Goal: Check status: Check status

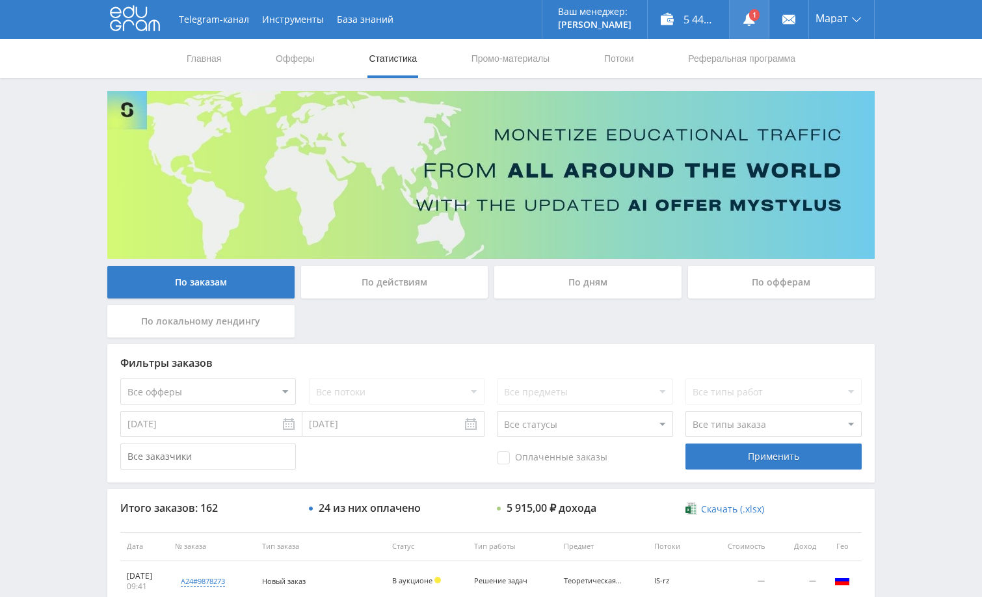
click at [755, 5] on link at bounding box center [749, 19] width 39 height 39
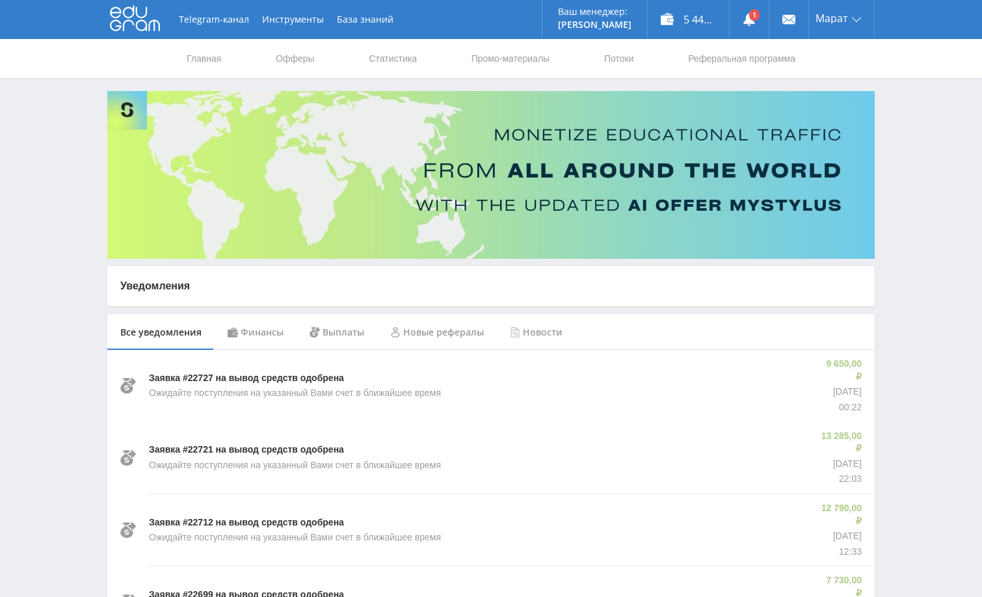
click at [260, 336] on div "Финансы" at bounding box center [256, 332] width 82 height 36
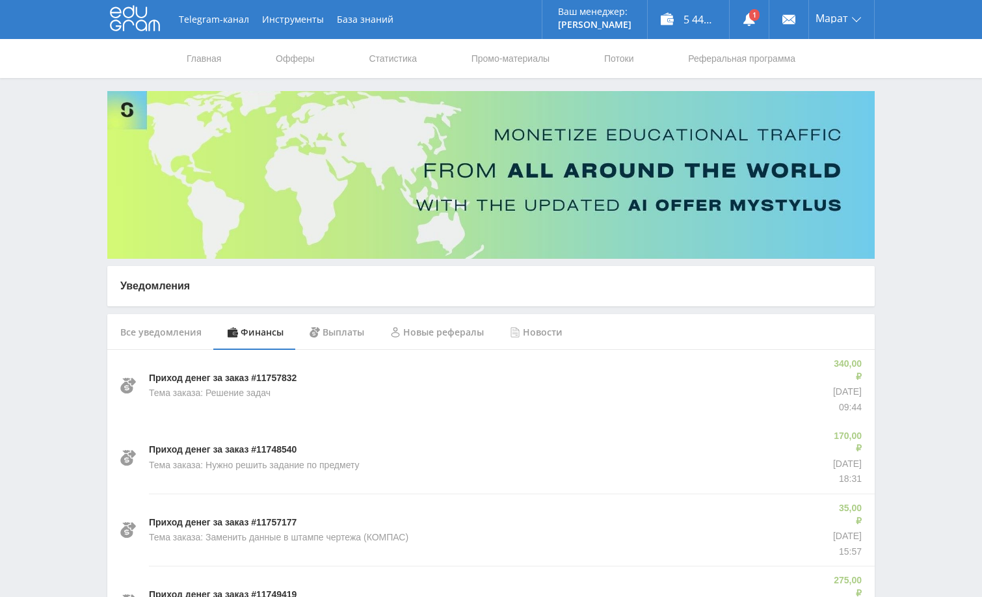
click at [394, 62] on link "Статистика" at bounding box center [393, 58] width 51 height 39
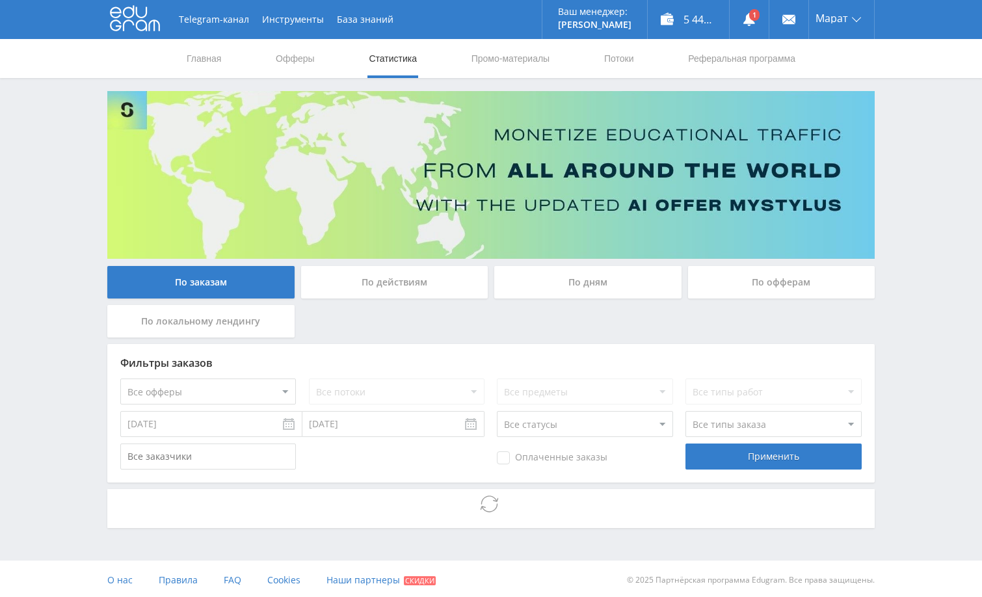
drag, startPoint x: 907, startPoint y: 248, endPoint x: 902, endPoint y: 285, distance: 37.4
click at [907, 248] on div "Telegram-канал Инструменты База знаний Ваш менеджер: [PERSON_NAME] Online @edug…" at bounding box center [491, 300] width 982 height 600
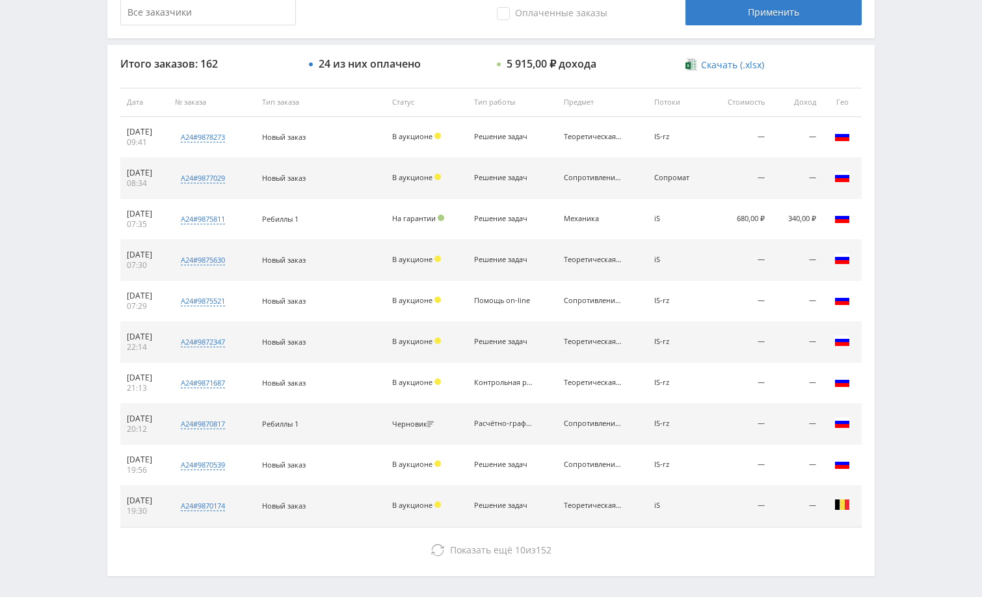
scroll to position [495, 0]
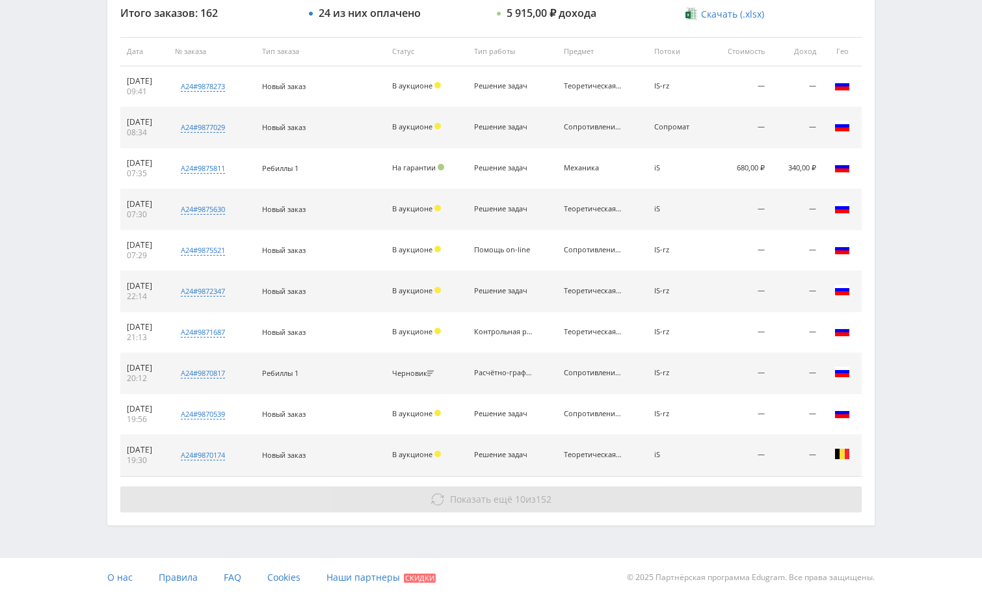
click at [754, 506] on button "Показать ещё 10 из 152" at bounding box center [491, 500] width 742 height 26
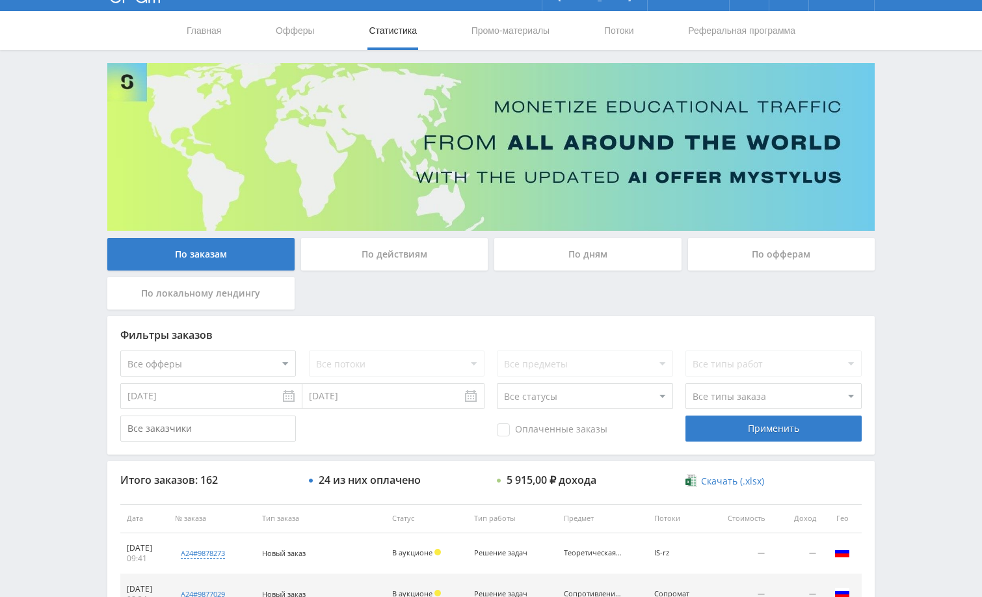
scroll to position [0, 0]
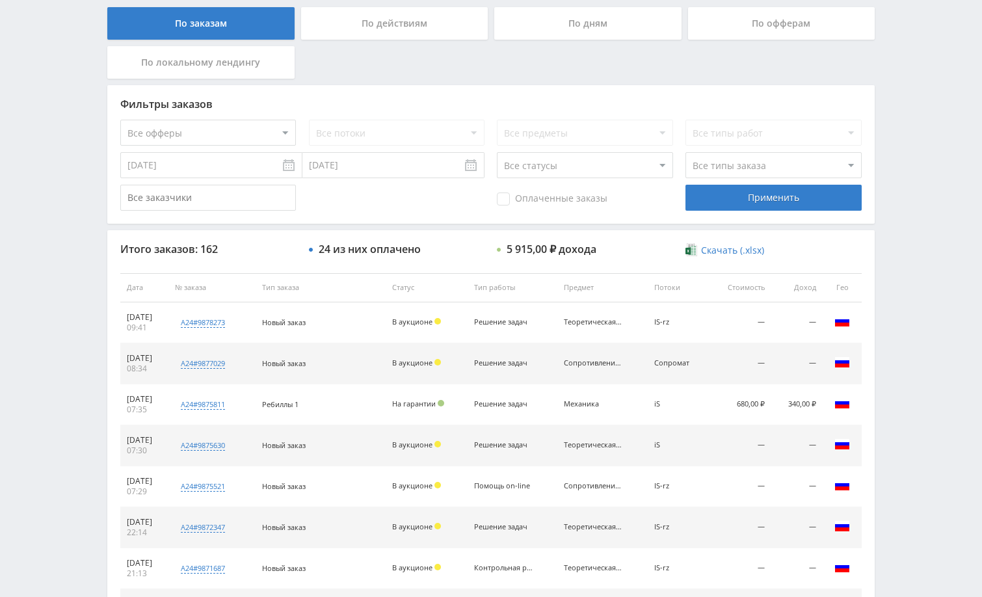
scroll to position [260, 0]
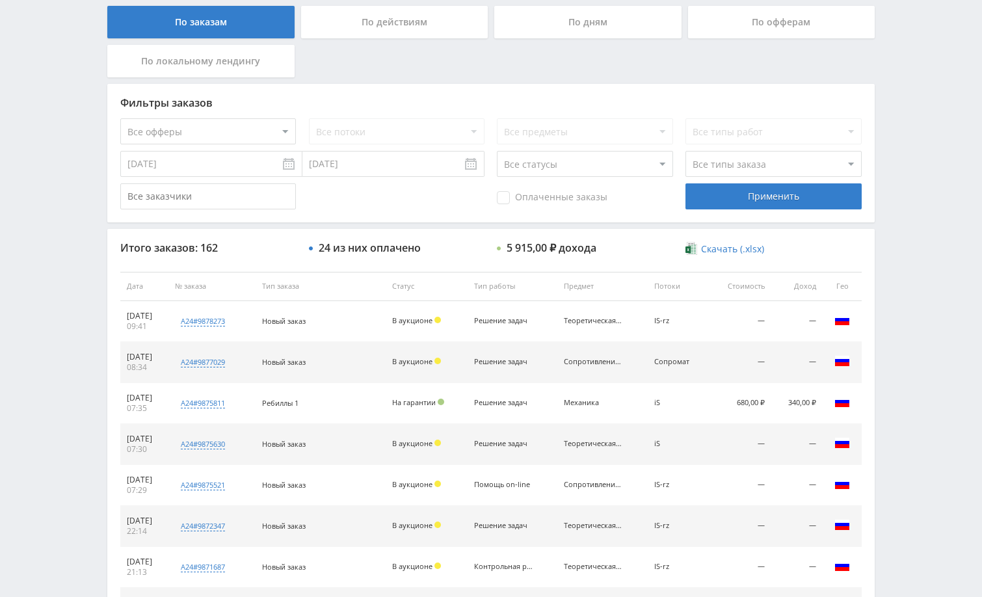
click at [665, 68] on div "По заказам По действиям По дням По офферам По локальному лендингу" at bounding box center [491, 45] width 774 height 78
click at [907, 195] on div "Telegram-канал Инструменты База знаний Ваш менеджер: [PERSON_NAME] Online @edug…" at bounding box center [491, 286] width 982 height 1092
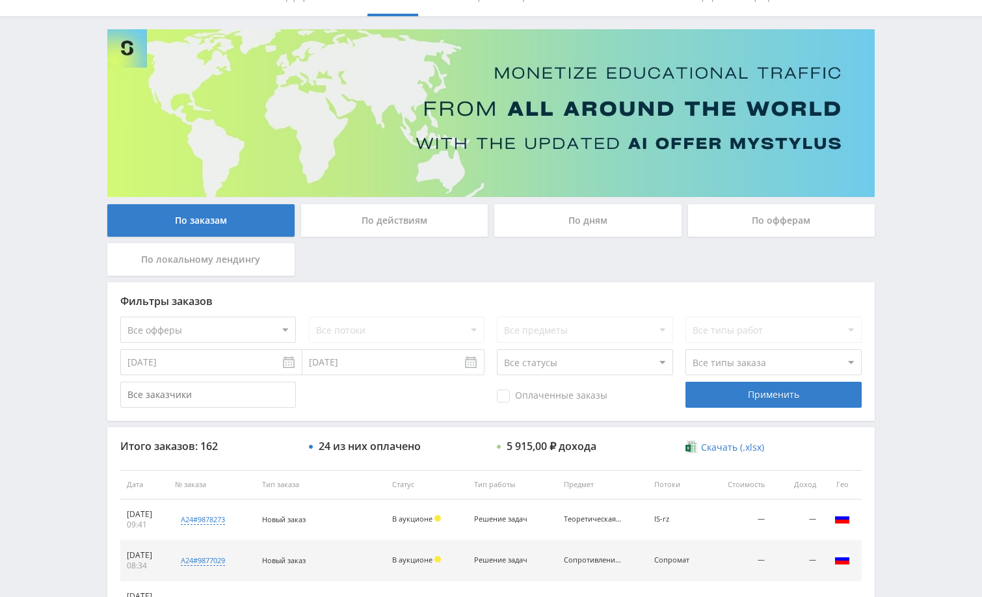
scroll to position [0, 0]
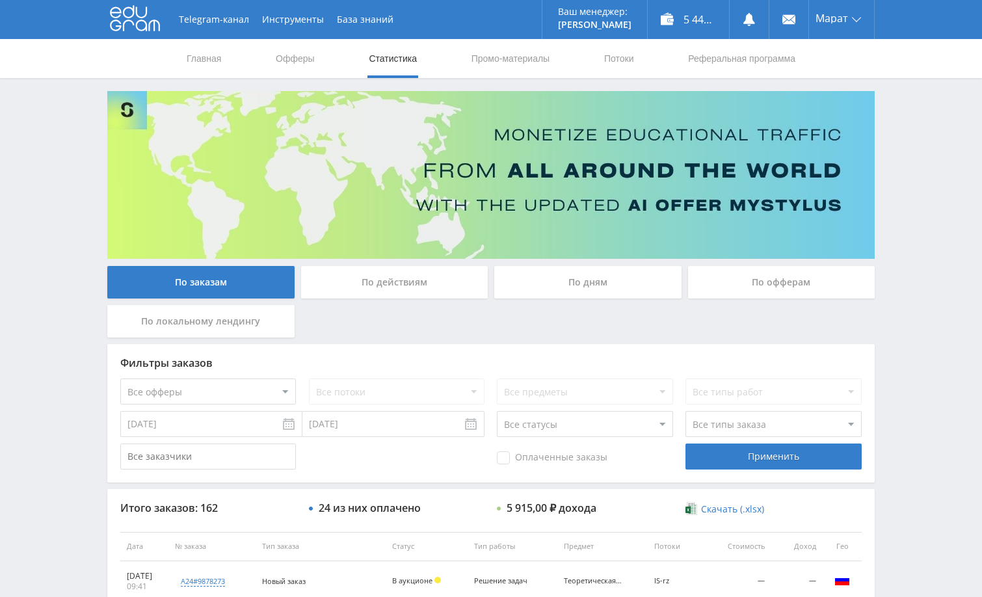
click at [911, 191] on div "Telegram-канал Инструменты База знаний Ваш менеджер: [PERSON_NAME] Online @edug…" at bounding box center [491, 546] width 982 height 1092
click at [925, 135] on div "Telegram-канал Инструменты База знаний Ваш менеджер: Alex Alex Online @edugram_…" at bounding box center [491, 546] width 982 height 1092
click at [911, 128] on div "Telegram-канал Инструменты База знаний Ваш менеджер: [PERSON_NAME] Alex Online …" at bounding box center [491, 546] width 982 height 1092
click at [904, 99] on div "Telegram-канал Инструменты База знаний Ваш менеджер: [PERSON_NAME] Alex Online …" at bounding box center [491, 546] width 982 height 1092
click at [900, 115] on div "Telegram-канал Инструменты База знаний Ваш менеджер: [PERSON_NAME] Alex Online …" at bounding box center [491, 546] width 982 height 1092
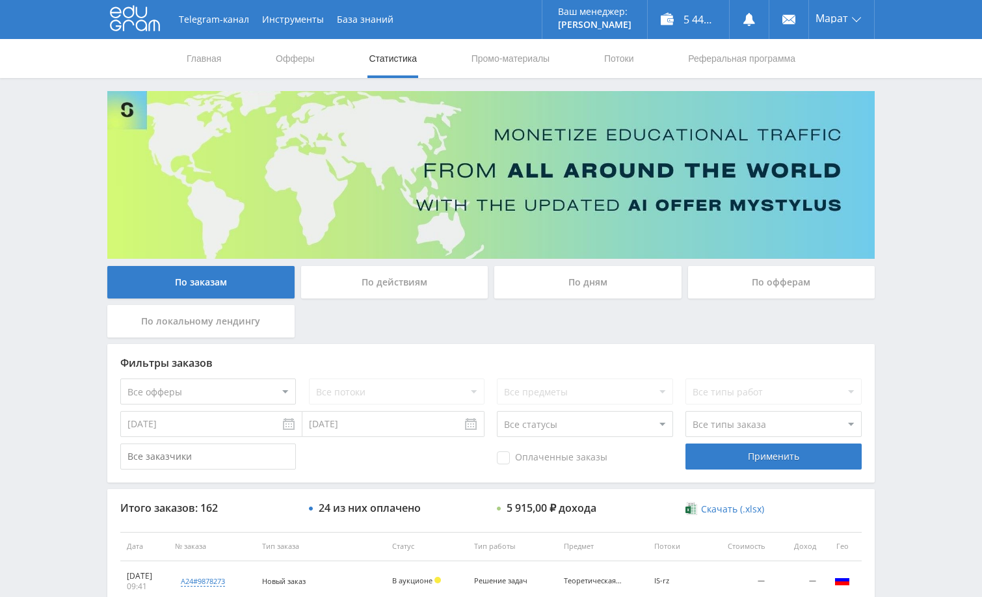
click at [930, 372] on div "Telegram-канал Инструменты База знаний Ваш менеджер: Alex Alex Online @edugram_…" at bounding box center [491, 546] width 982 height 1092
click at [915, 263] on div "Telegram-канал Инструменты База знаний Ваш менеджер: [PERSON_NAME] Alex Online …" at bounding box center [491, 546] width 982 height 1092
click at [909, 131] on div "Telegram-канал Инструменты База знаний Ваш менеджер: [PERSON_NAME] Alex Online …" at bounding box center [491, 546] width 982 height 1092
click at [893, 133] on div "Telegram-канал Инструменты База знаний Ваш менеджер: [PERSON_NAME] Alex Online …" at bounding box center [491, 546] width 982 height 1092
click at [907, 186] on div "Telegram-канал Инструменты База знаний Ваш менеджер: [PERSON_NAME] Alex Online …" at bounding box center [491, 546] width 982 height 1092
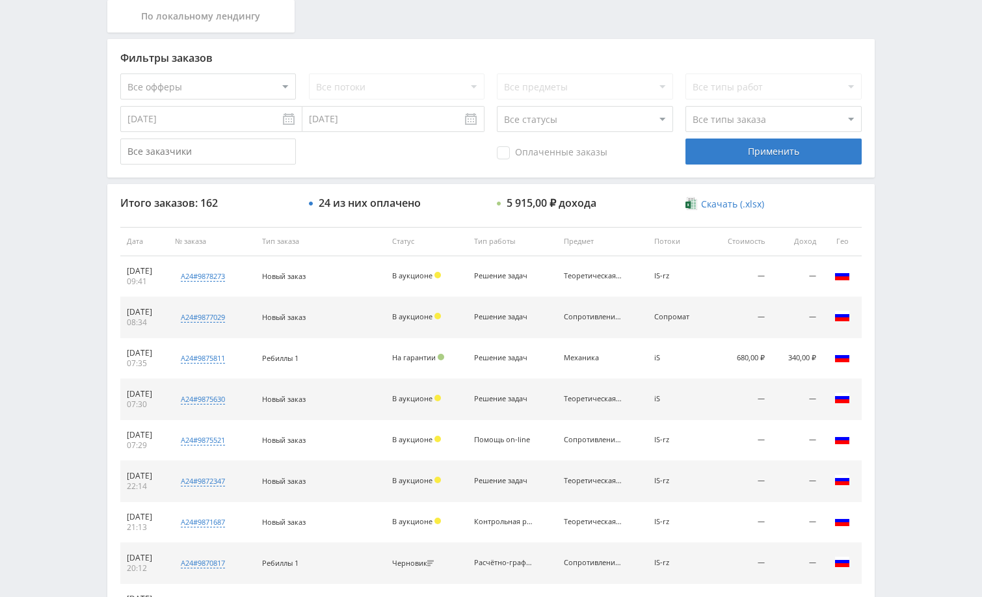
scroll to position [325, 0]
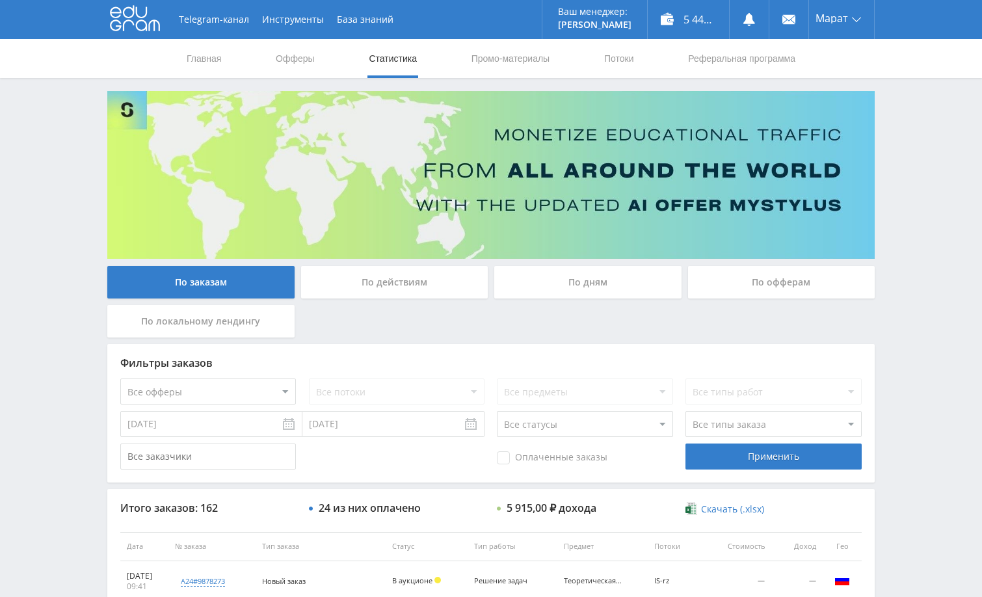
click at [908, 166] on div "Telegram-канал Инструменты База знаний Ваш менеджер: [PERSON_NAME] Online @edug…" at bounding box center [491, 546] width 982 height 1092
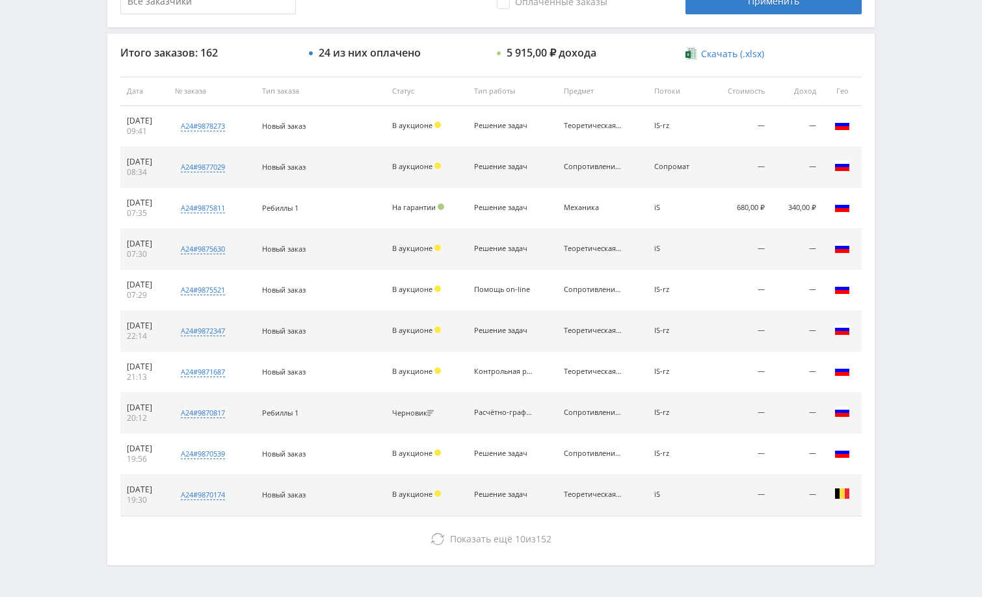
scroll to position [130, 0]
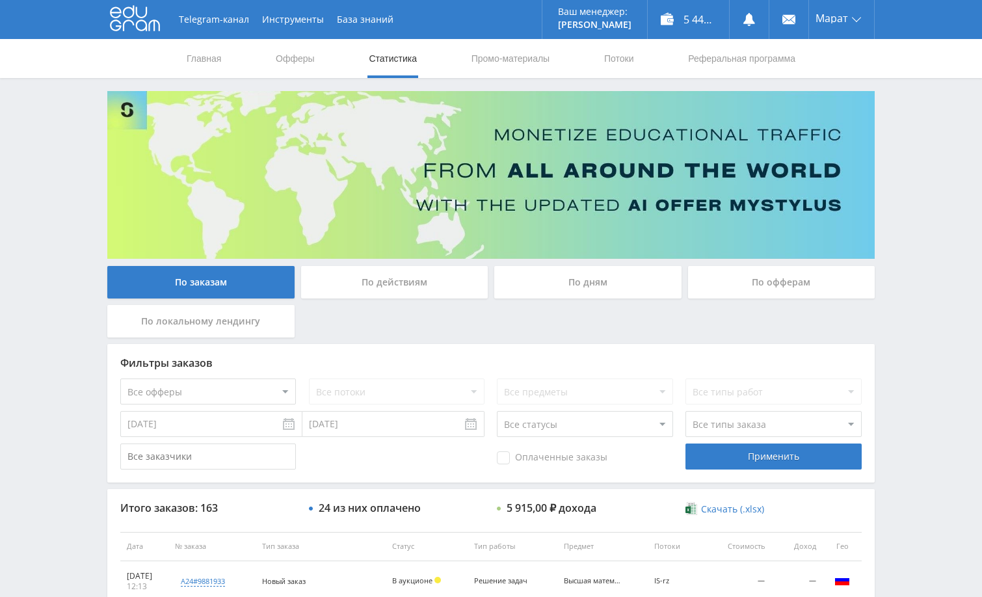
click at [916, 301] on div "Telegram-канал Инструменты База знаний Ваш менеджер: [PERSON_NAME] Online @edug…" at bounding box center [491, 546] width 982 height 1092
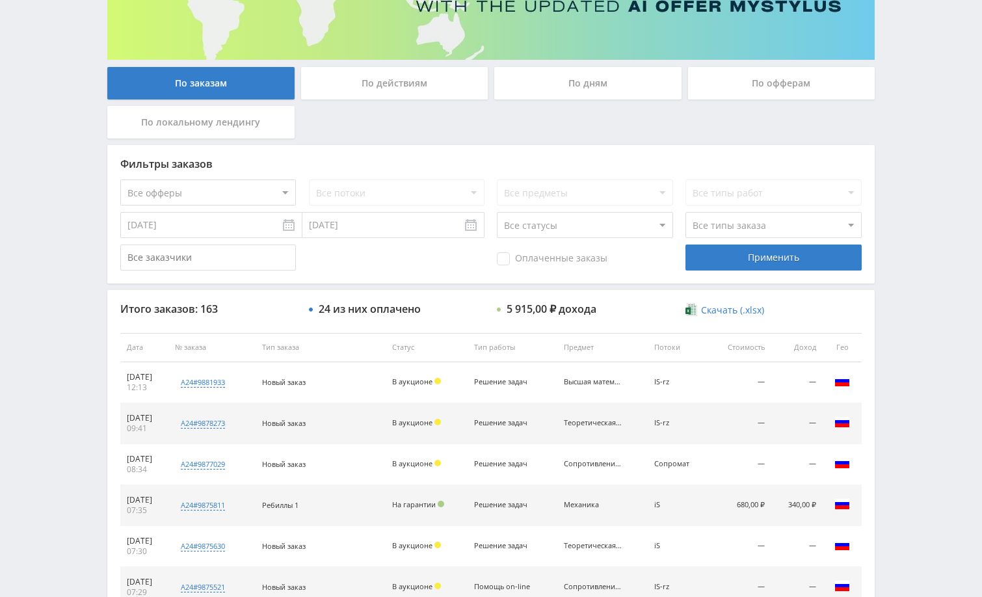
scroll to position [260, 0]
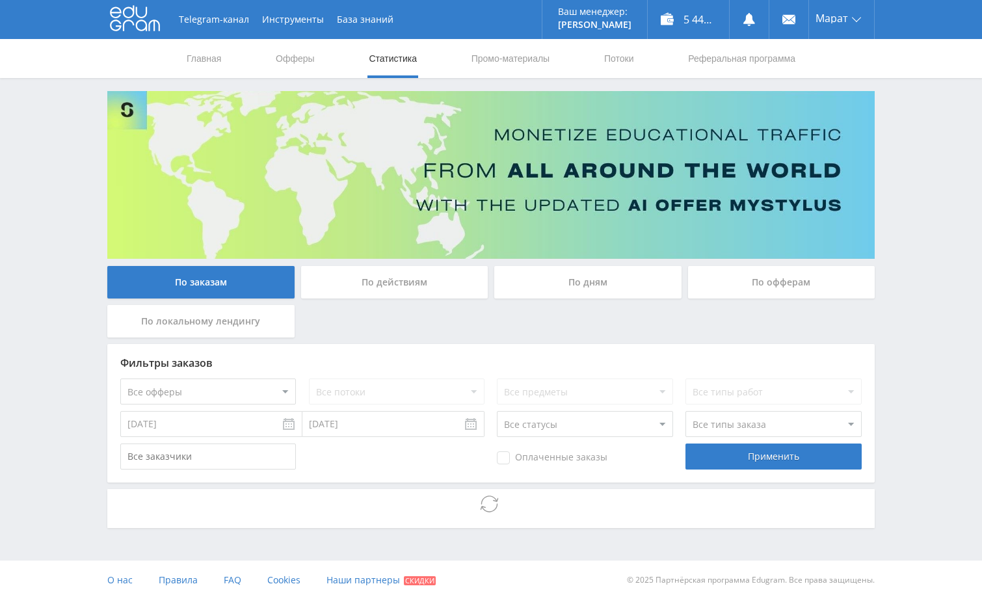
click at [900, 302] on div "Telegram-канал Инструменты База знаний Ваш менеджер: Alex Alex Online @edugram_…" at bounding box center [491, 300] width 982 height 600
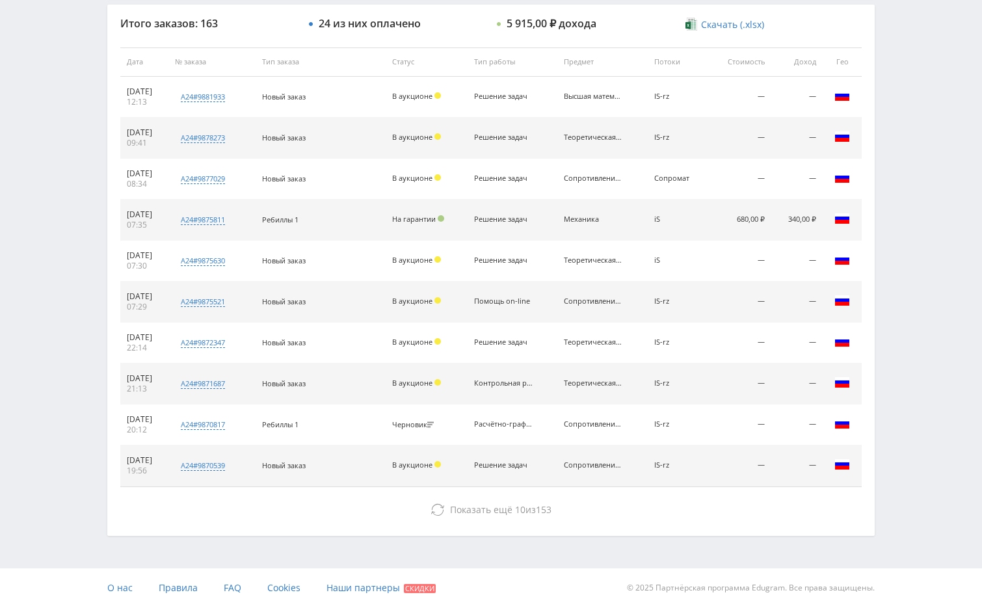
scroll to position [495, 0]
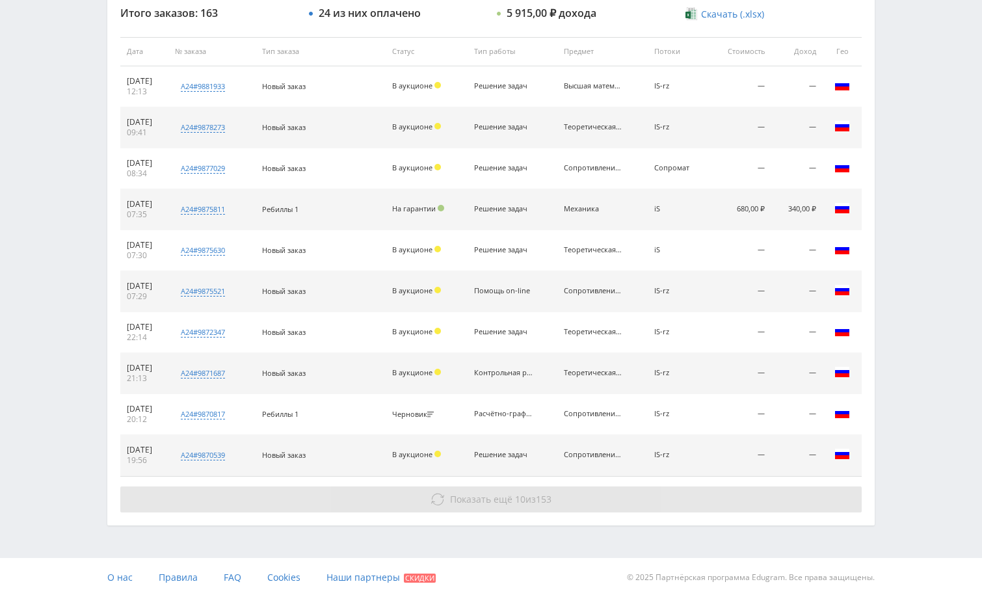
click at [732, 509] on button "Показать ещё 10 из 153" at bounding box center [491, 500] width 742 height 26
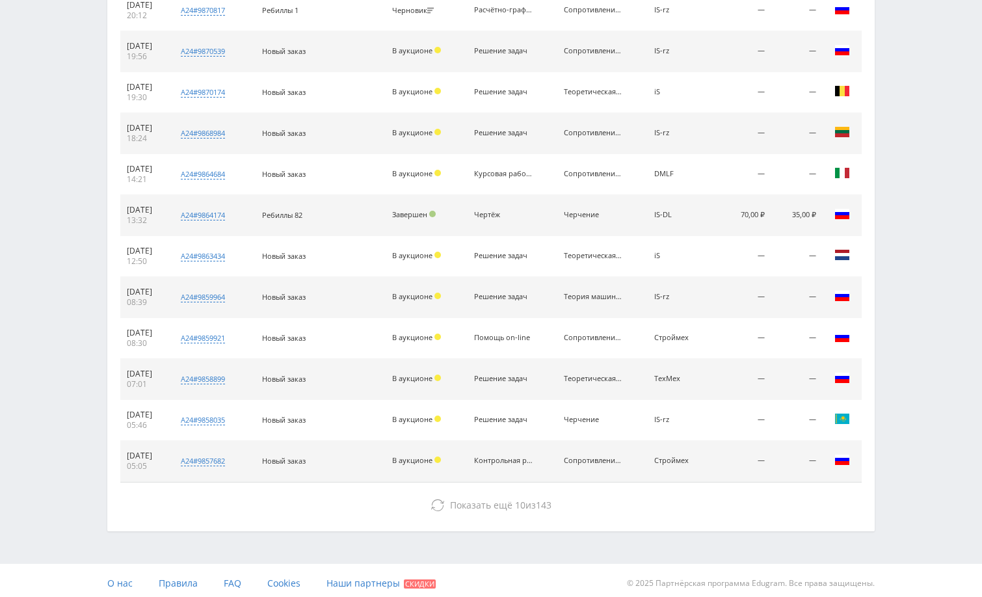
scroll to position [905, 0]
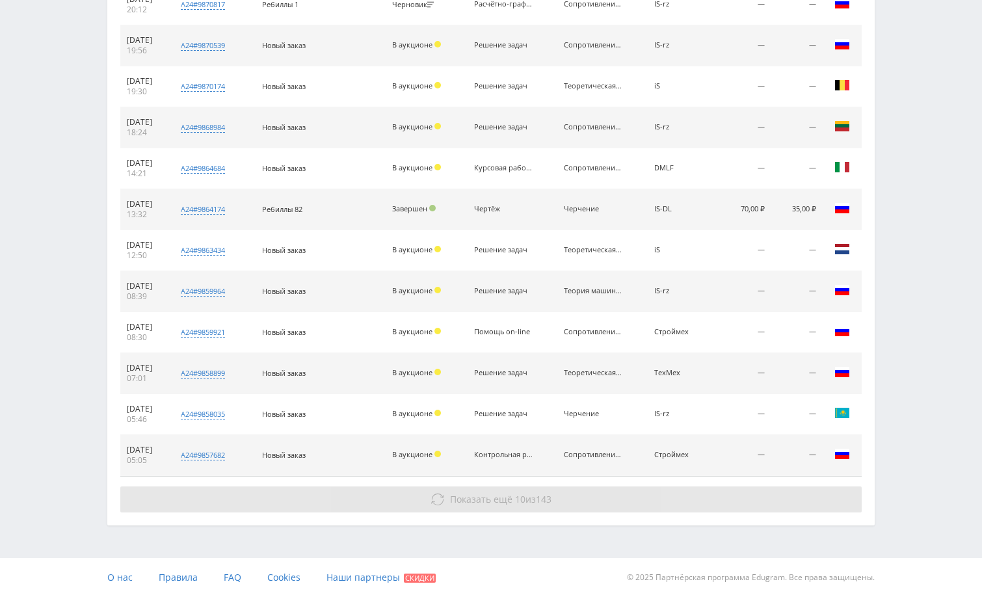
click at [736, 495] on button "Показать ещё 10 из 143" at bounding box center [491, 500] width 742 height 26
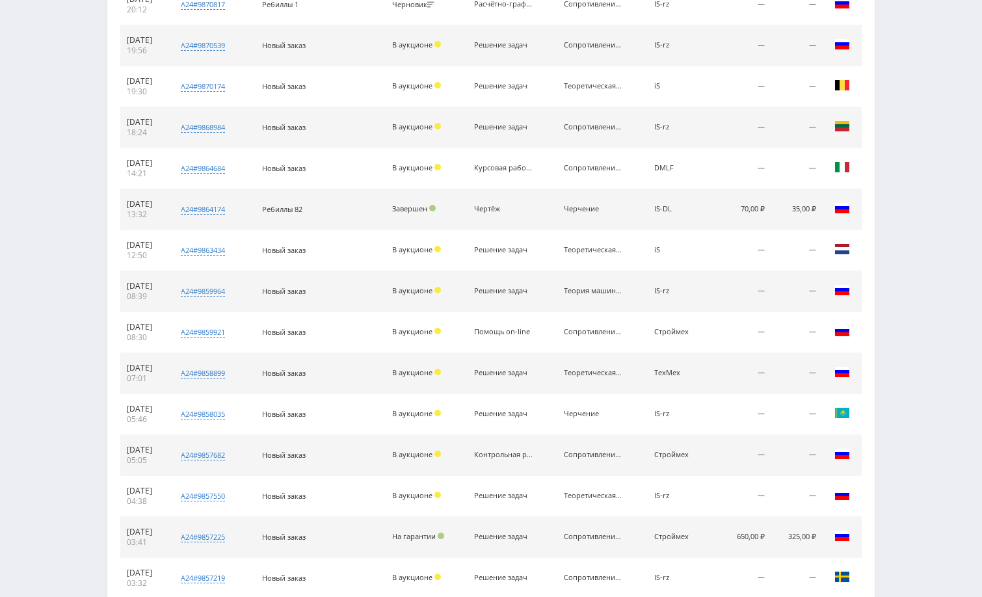
click at [935, 448] on div "Telegram-канал Инструменты База знаний Ваш менеджер: Alex Alex Online @edugram_…" at bounding box center [491, 51] width 982 height 1912
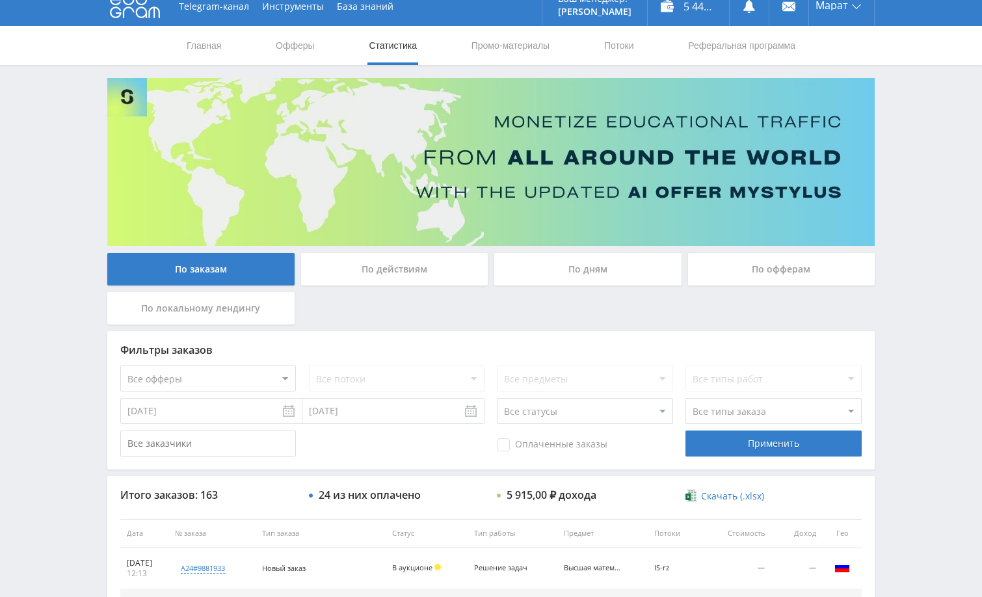
scroll to position [0, 0]
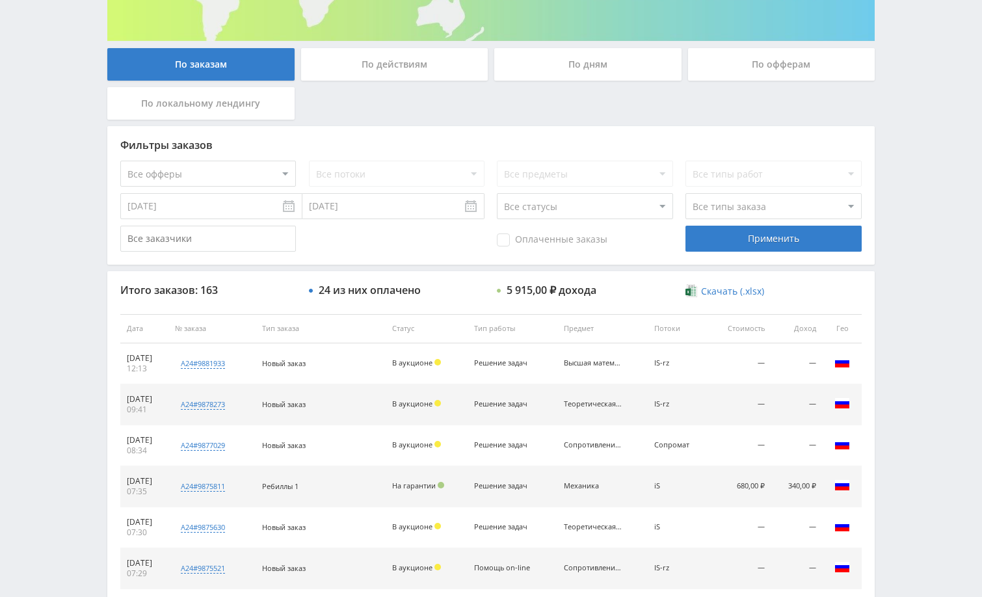
scroll to position [195, 0]
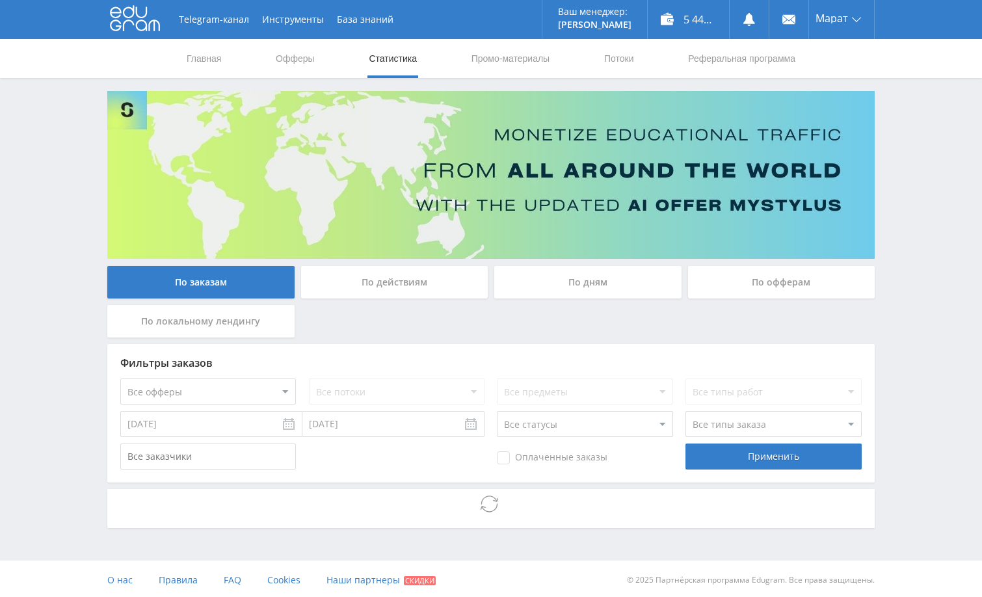
click at [911, 276] on div "Telegram-канал Инструменты База знаний Ваш менеджер: [PERSON_NAME] Online @edug…" at bounding box center [491, 300] width 982 height 600
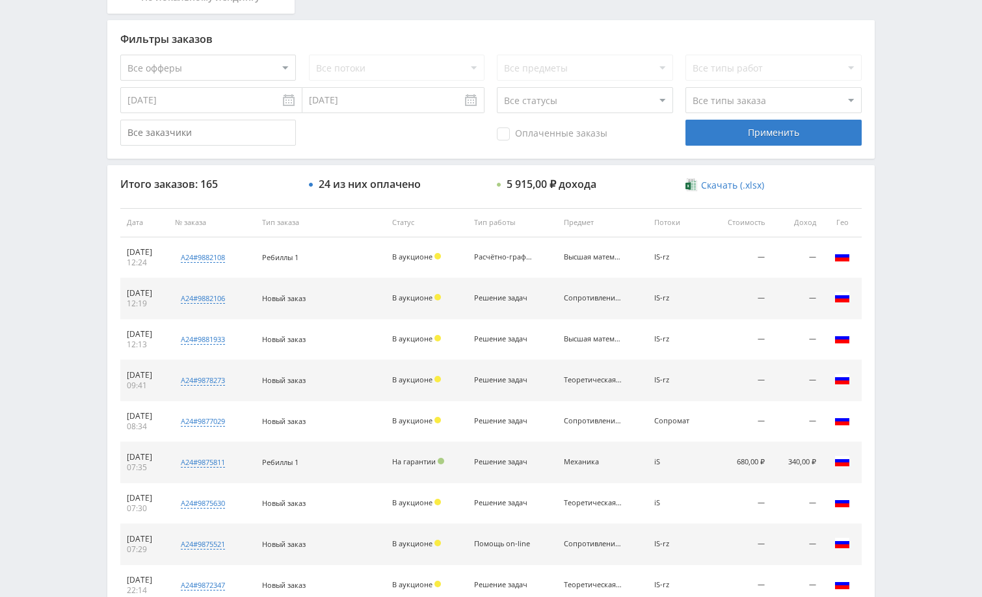
scroll to position [325, 0]
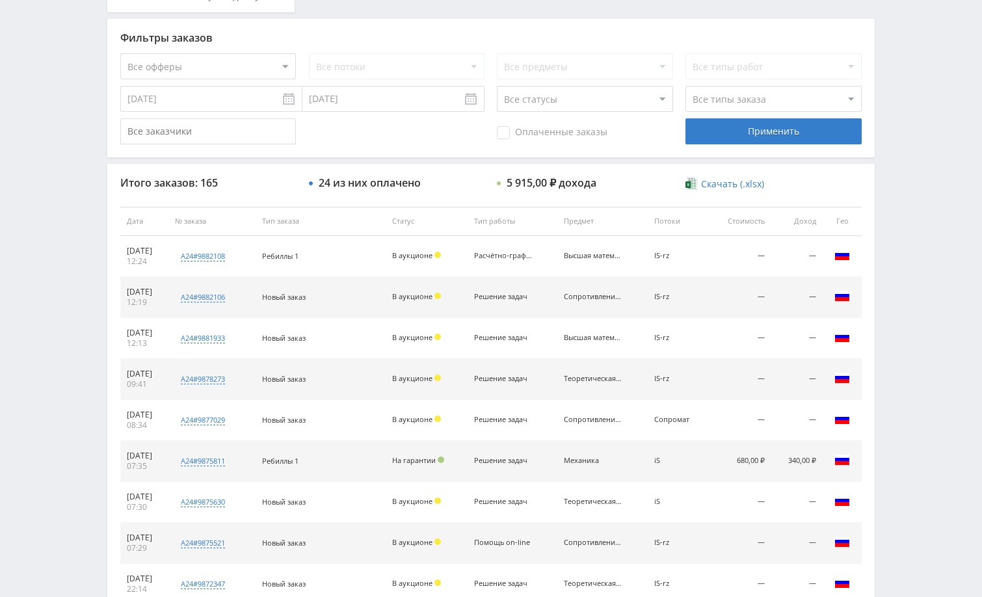
click at [941, 253] on div "Telegram-канал Инструменты База знаний Ваш менеджер: [PERSON_NAME] Online @edug…" at bounding box center [491, 221] width 982 height 1092
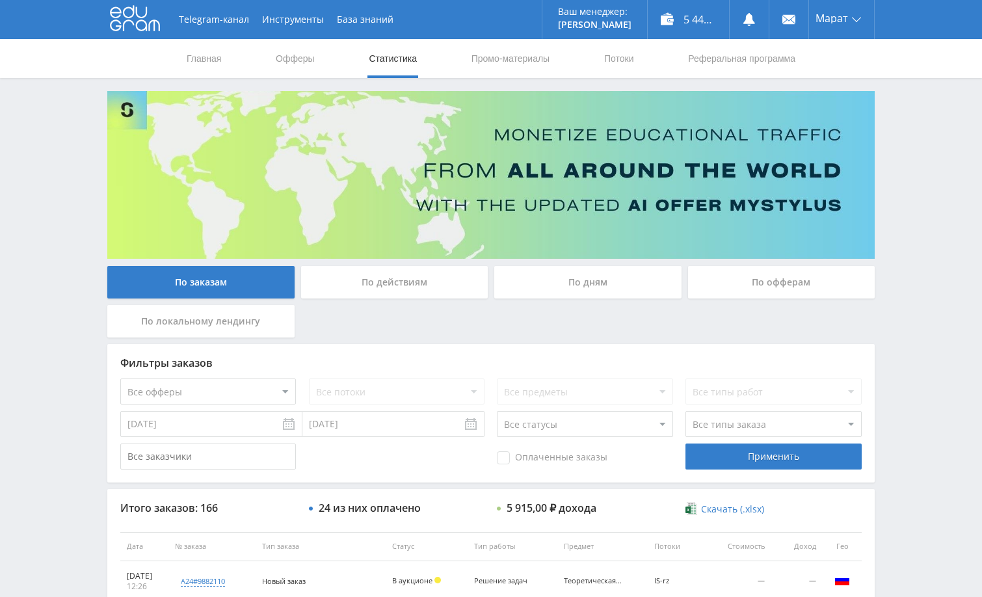
drag, startPoint x: 938, startPoint y: 178, endPoint x: 926, endPoint y: 177, distance: 12.4
click at [937, 178] on div "Telegram-канал Инструменты База знаний Ваш менеджер: Alex Alex Online @edugram_…" at bounding box center [491, 546] width 982 height 1092
click at [748, 16] on use at bounding box center [750, 19] width 12 height 13
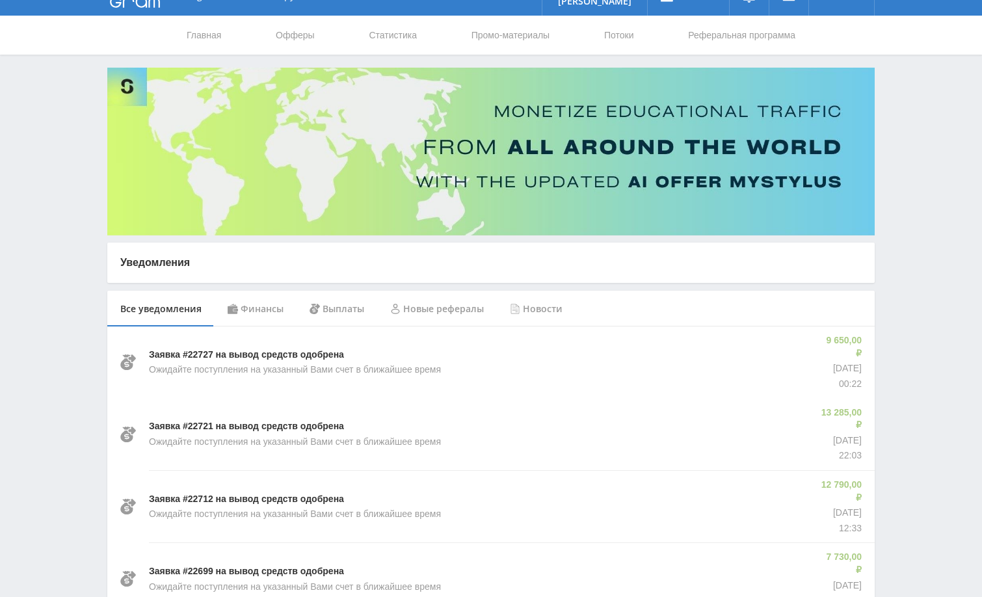
scroll to position [65, 0]
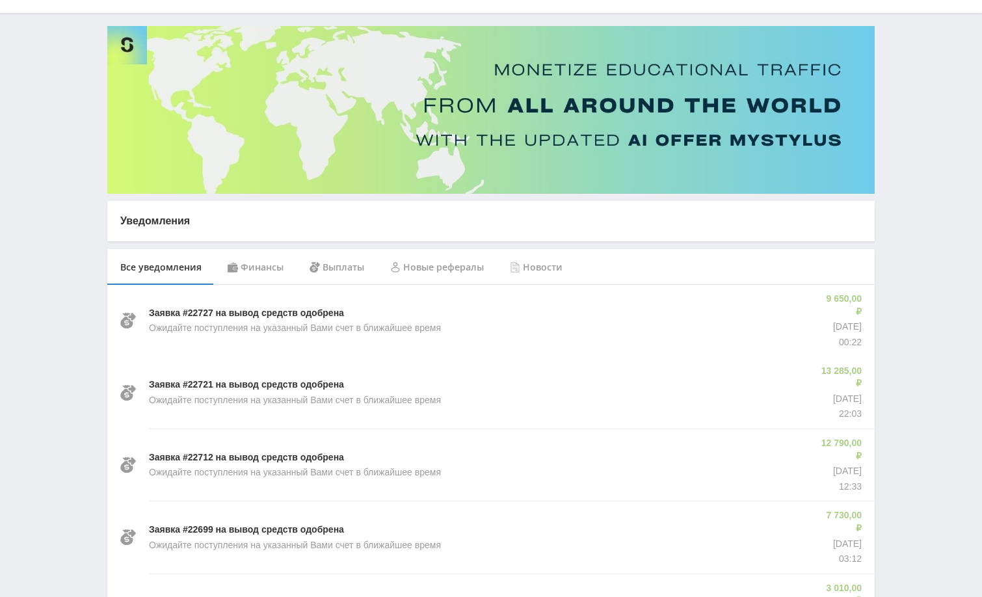
click at [273, 273] on div "Финансы" at bounding box center [256, 267] width 82 height 36
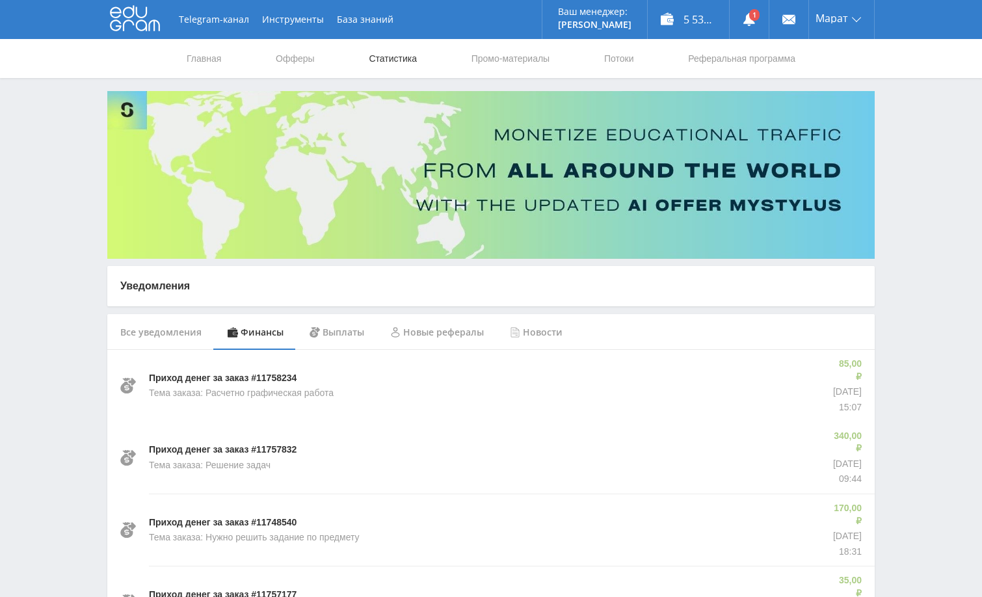
click at [390, 54] on link "Статистика" at bounding box center [393, 58] width 51 height 39
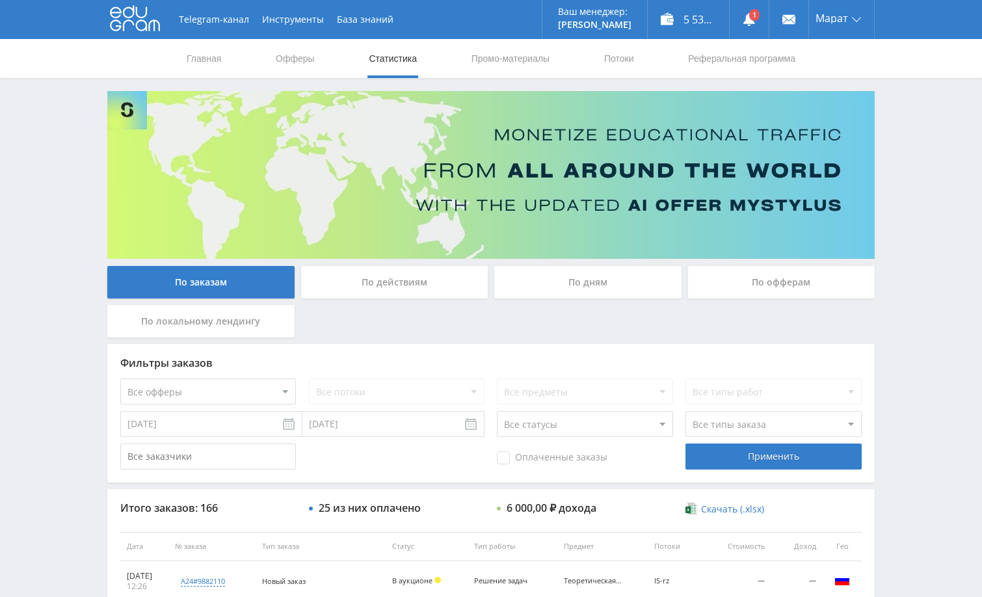
click at [546, 284] on div "По дням" at bounding box center [587, 282] width 187 height 33
click at [0, 0] on input "По дням" at bounding box center [0, 0] width 0 height 0
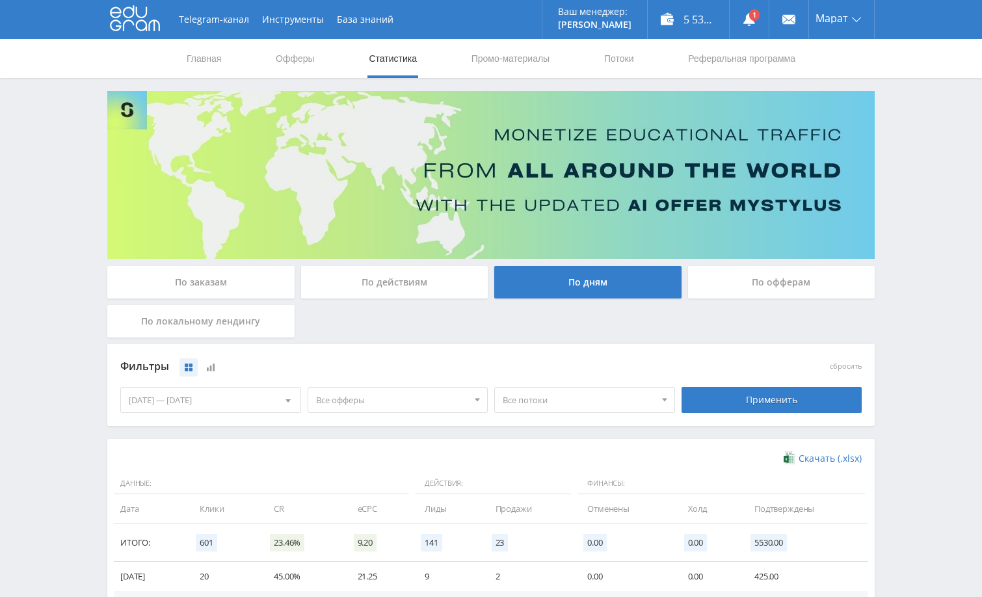
click at [233, 283] on div "По заказам" at bounding box center [200, 282] width 187 height 33
click at [0, 0] on input "По заказам" at bounding box center [0, 0] width 0 height 0
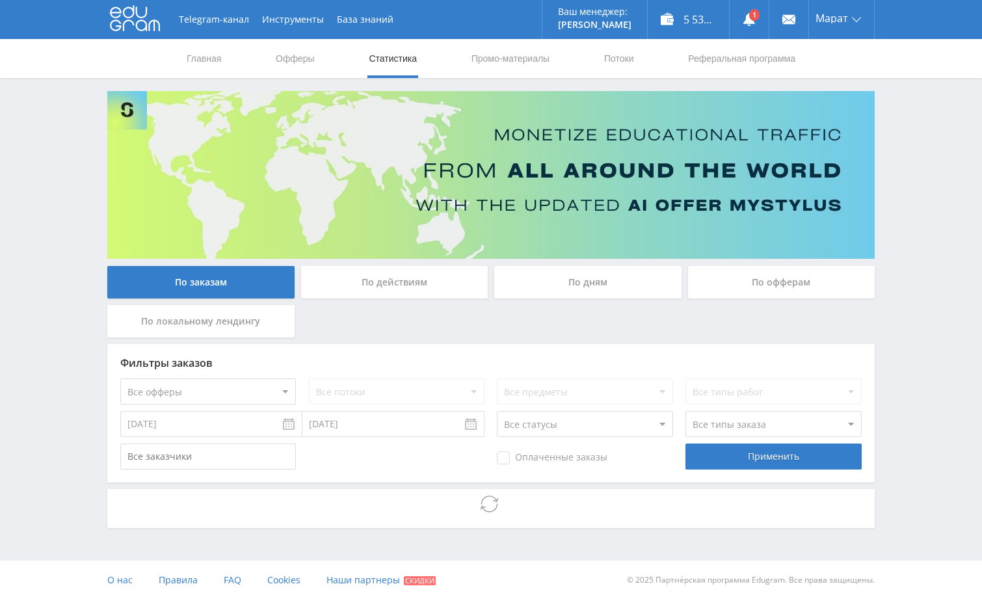
click at [906, 165] on div "Telegram-канал Инструменты База знаний Ваш менеджер: [PERSON_NAME] Online @edug…" at bounding box center [491, 300] width 982 height 600
click at [911, 371] on div "Telegram-канал Инструменты База знаний Ваш менеджер: [PERSON_NAME] Online @edug…" at bounding box center [491, 300] width 982 height 600
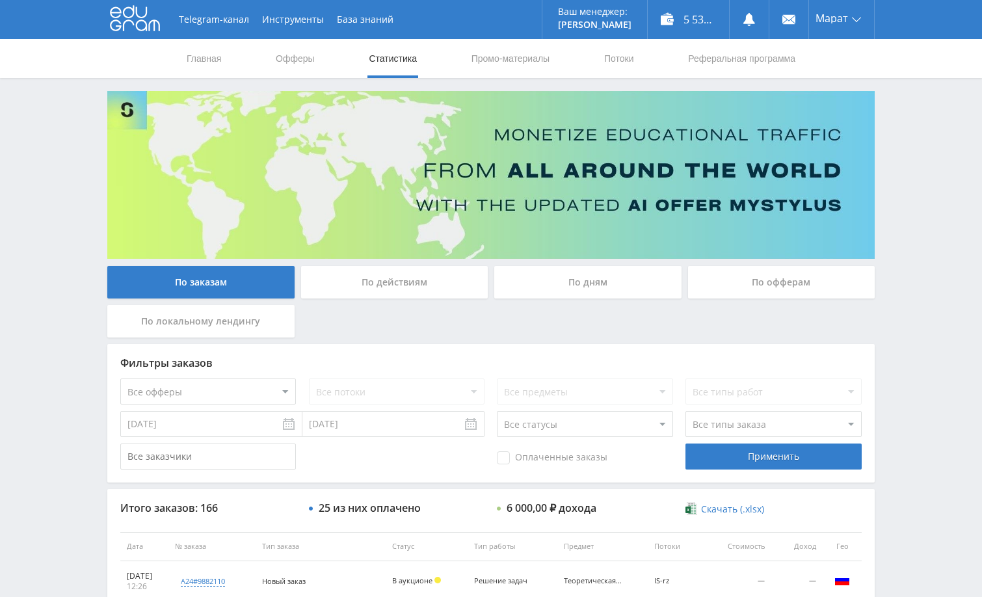
click at [901, 309] on div "Telegram-канал Инструменты База знаний Ваш менеджер: [PERSON_NAME] Online @edug…" at bounding box center [491, 546] width 982 height 1092
drag, startPoint x: 919, startPoint y: 293, endPoint x: 926, endPoint y: 295, distance: 7.3
click at [918, 293] on div "Telegram-канал Инструменты База знаний Ваш менеджер: [PERSON_NAME] Online @edug…" at bounding box center [491, 546] width 982 height 1092
click at [931, 297] on div "Telegram-канал Инструменты База знаний Ваш менеджер: [PERSON_NAME] Online @edug…" at bounding box center [491, 546] width 982 height 1092
click at [929, 176] on div "Telegram-канал Инструменты База знаний Ваш менеджер: [PERSON_NAME] Online @edug…" at bounding box center [491, 546] width 982 height 1092
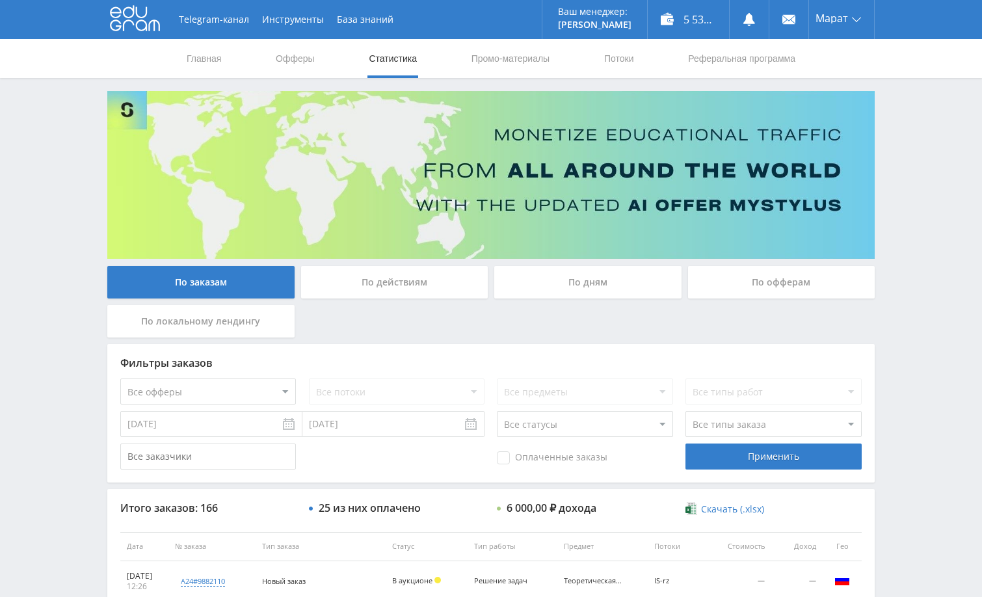
click at [923, 182] on div "Telegram-канал Инструменты База знаний Ваш менеджер: [PERSON_NAME] Online @edug…" at bounding box center [491, 546] width 982 height 1092
click at [945, 205] on div "Telegram-канал Инструменты База знаний Ваш менеджер: Alex Alex Online @edugram_…" at bounding box center [491, 546] width 982 height 1092
click at [904, 195] on div "Telegram-канал Инструменты База знаний Ваш менеджер: Alex Alex Online @edugram_…" at bounding box center [491, 546] width 982 height 1092
click at [912, 208] on div "Telegram-канал Инструменты База знаний Ваш менеджер: Alex Alex Online @edugram_…" at bounding box center [491, 546] width 982 height 1092
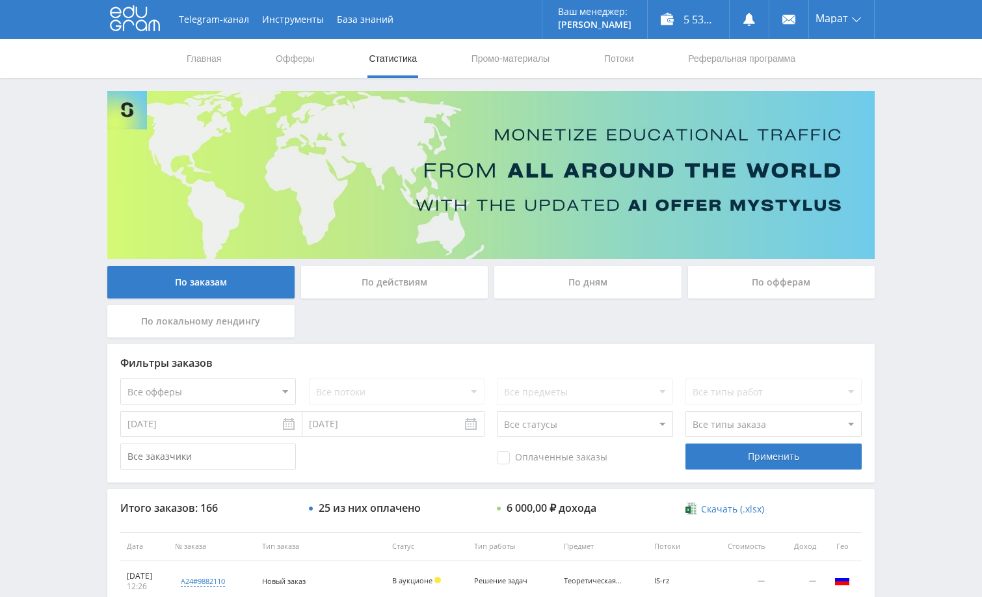
click at [909, 209] on div "Telegram-канал Инструменты База знаний Ваш менеджер: Alex Alex Online @edugram_…" at bounding box center [491, 546] width 982 height 1092
click at [941, 224] on div "Telegram-канал Инструменты База знаний Ваш менеджер: Alex Alex Online @edugram_…" at bounding box center [491, 546] width 982 height 1092
click at [930, 432] on div "Telegram-канал Инструменты База знаний Ваш менеджер: Alex Alex Online @edugram_…" at bounding box center [491, 546] width 982 height 1092
click at [751, 24] on icon at bounding box center [749, 19] width 13 height 13
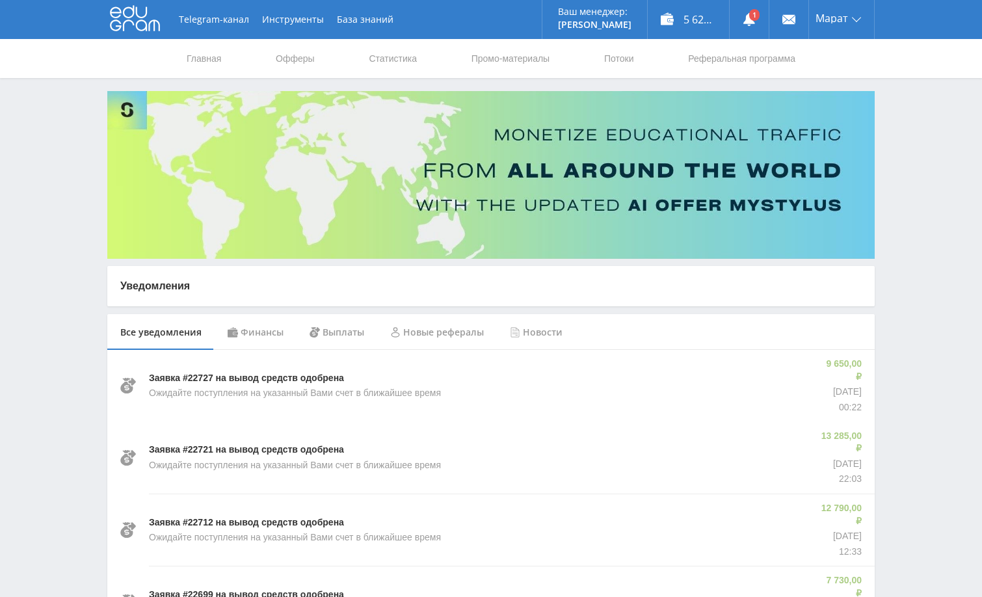
click at [273, 330] on div "Финансы" at bounding box center [256, 332] width 82 height 36
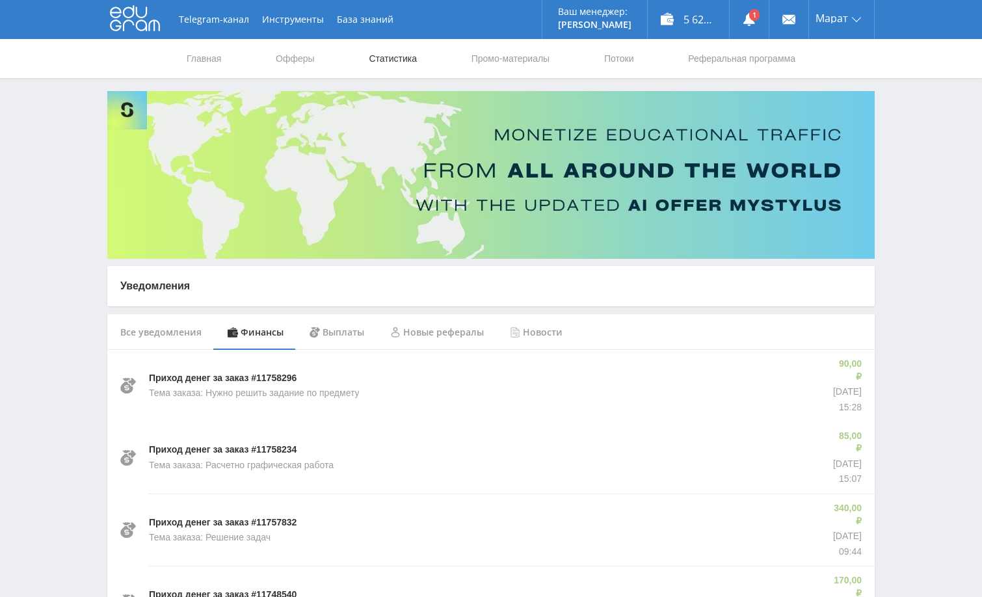
click at [391, 59] on link "Статистика" at bounding box center [393, 58] width 51 height 39
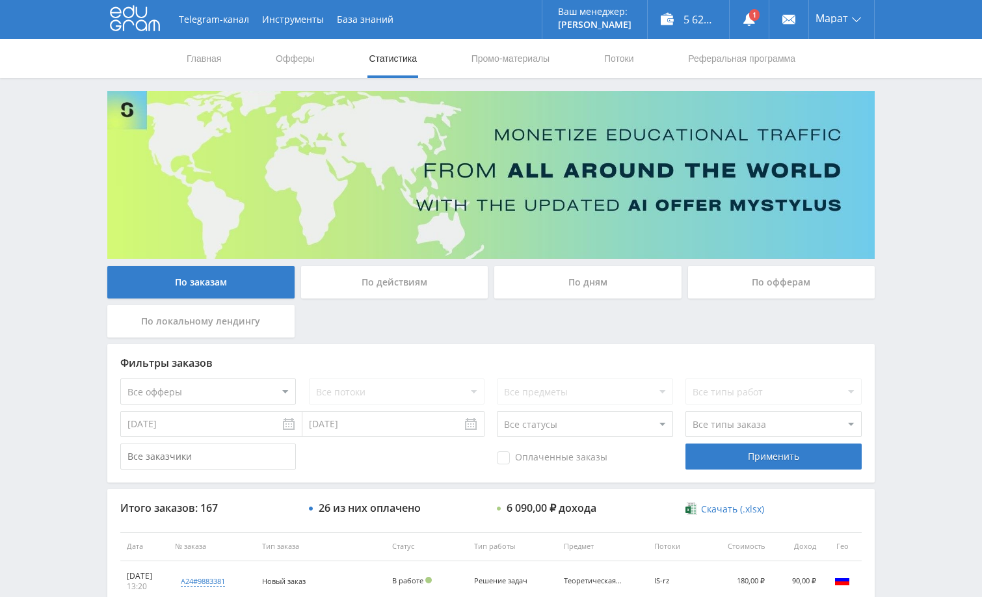
click at [916, 246] on div "Telegram-канал Инструменты База знаний Ваш менеджер: [PERSON_NAME] Online @edug…" at bounding box center [491, 546] width 982 height 1092
click at [587, 284] on div "По дням" at bounding box center [587, 282] width 187 height 33
click at [0, 0] on input "По дням" at bounding box center [0, 0] width 0 height 0
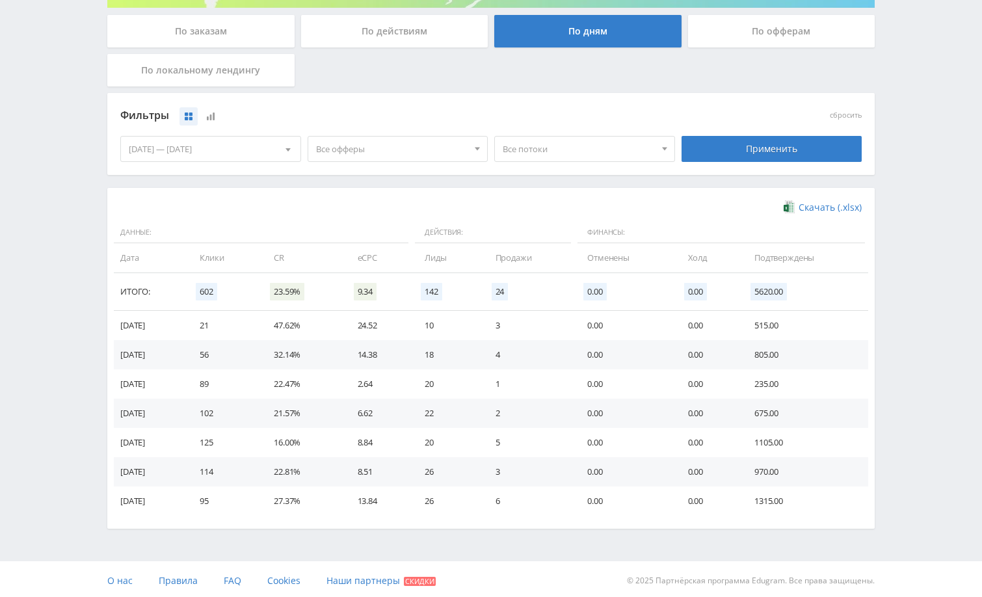
scroll to position [254, 0]
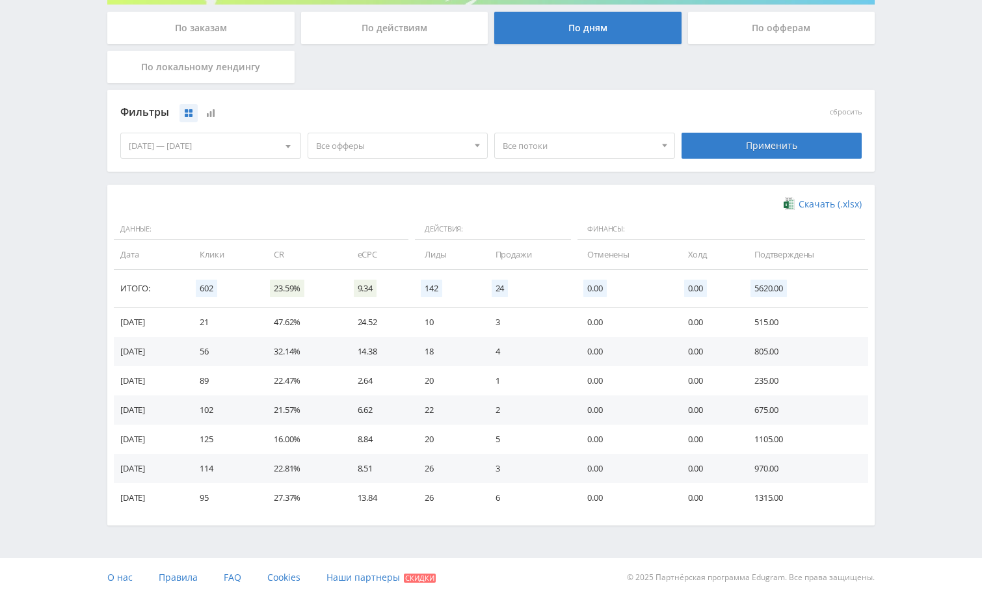
click at [246, 154] on div "06.10.2025 — 12.10.2025" at bounding box center [211, 145] width 180 height 25
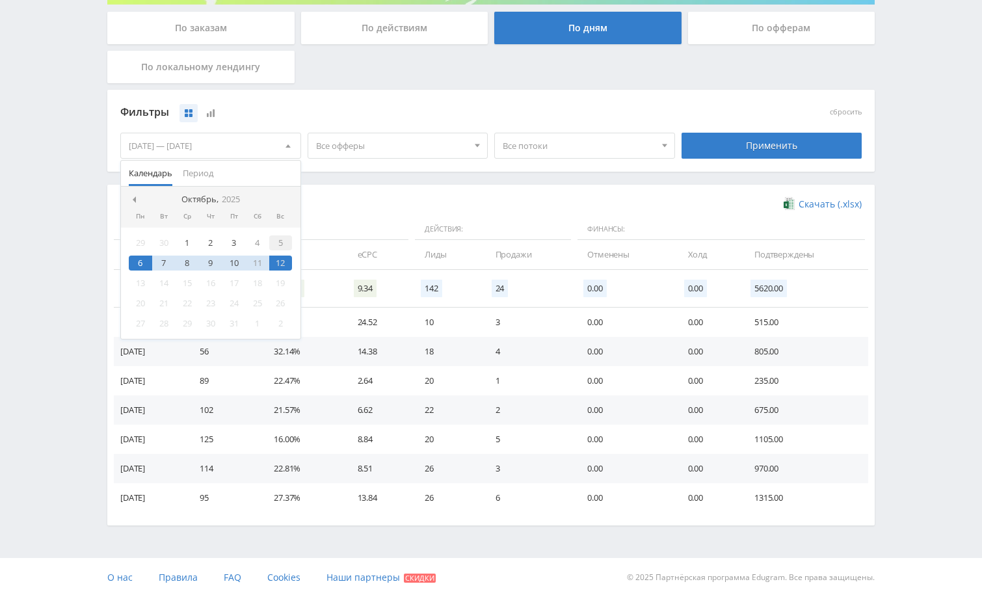
click at [279, 241] on div "5" at bounding box center [280, 242] width 23 height 15
click at [279, 258] on div "12" at bounding box center [280, 263] width 23 height 15
click at [772, 149] on div "Применить" at bounding box center [772, 146] width 181 height 26
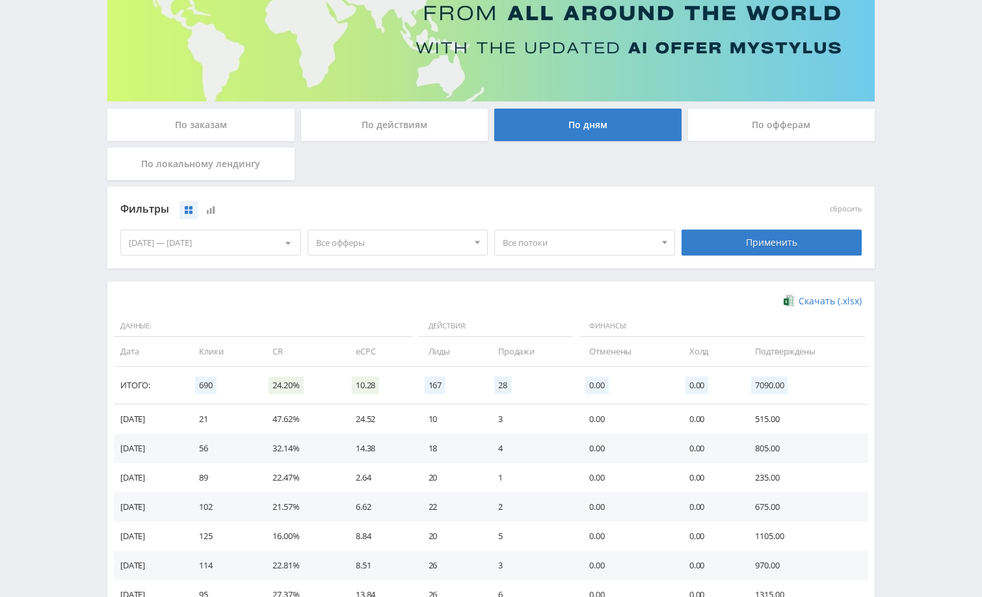
scroll to position [154, 0]
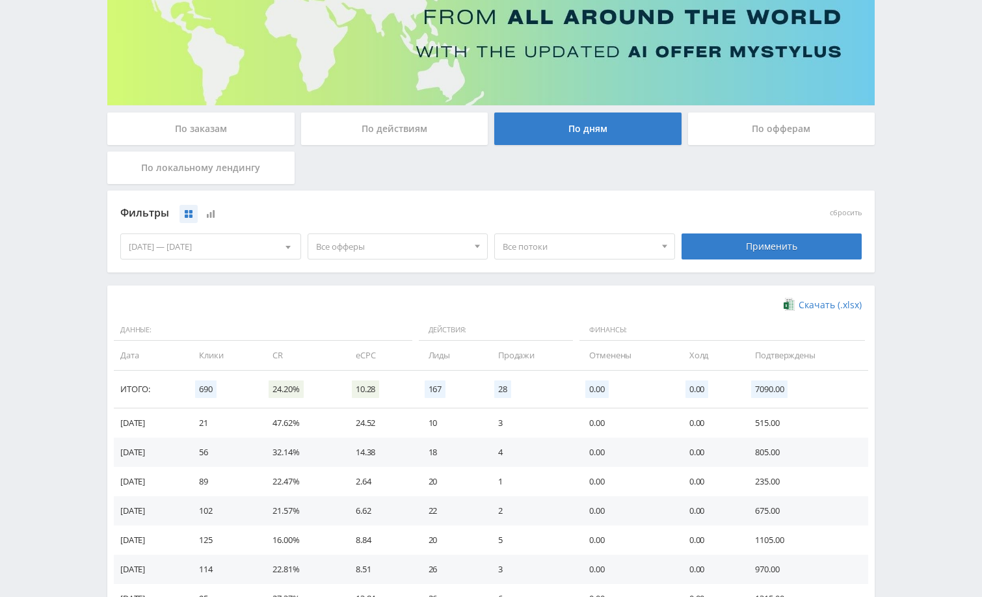
click at [239, 248] on div "05.10.2025 — 12.10.2025" at bounding box center [211, 246] width 180 height 25
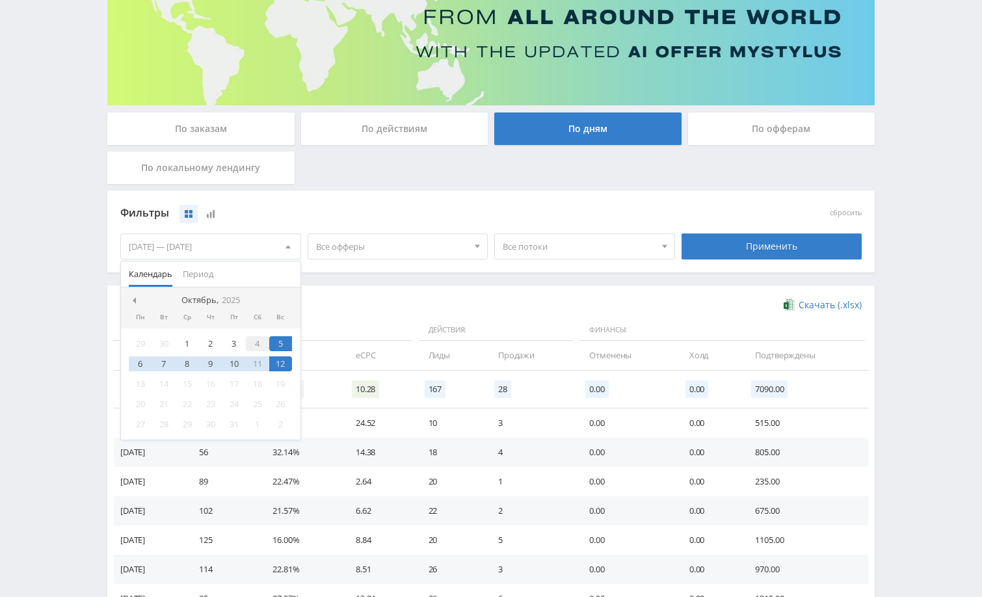
click at [257, 349] on div "4" at bounding box center [257, 343] width 23 height 15
click at [258, 362] on div "11" at bounding box center [257, 363] width 23 height 15
click at [716, 243] on div "Применить" at bounding box center [772, 247] width 181 height 26
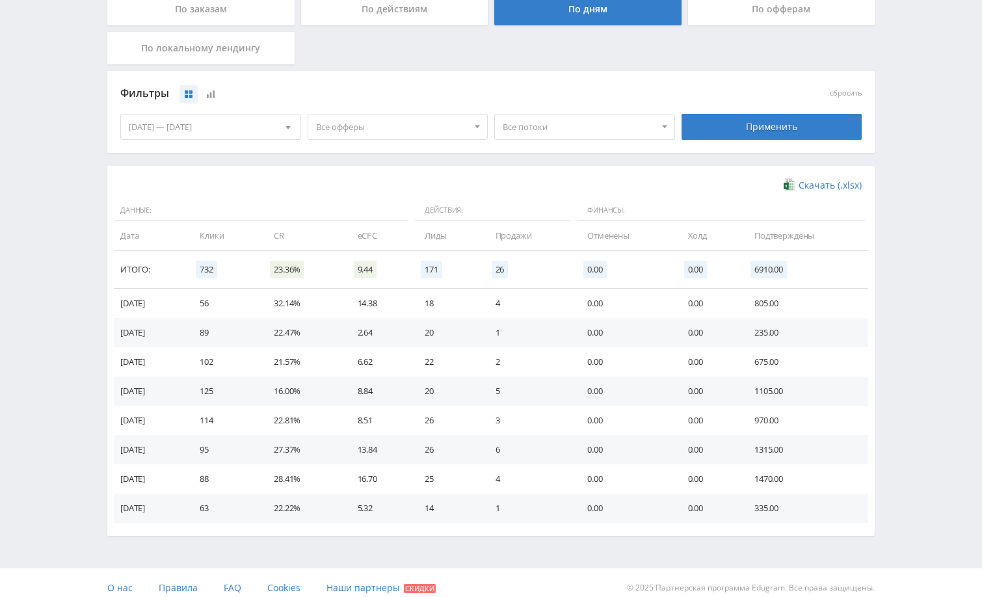
scroll to position [284, 0]
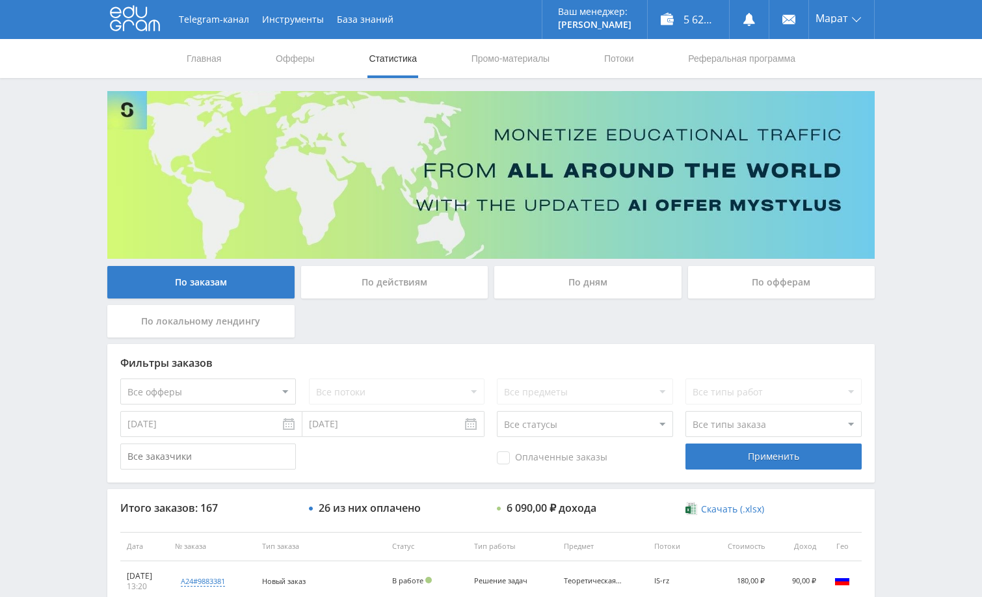
click at [936, 276] on div "Telegram-канал Инструменты База знаний Ваш менеджер: [PERSON_NAME] Online @edug…" at bounding box center [491, 546] width 982 height 1092
drag, startPoint x: 32, startPoint y: 1, endPoint x: 922, endPoint y: 355, distance: 958.1
click at [924, 354] on div "Telegram-канал Инструменты База знаний Ваш менеджер: [PERSON_NAME] Online @edug…" at bounding box center [491, 546] width 982 height 1092
click at [930, 331] on div "Telegram-канал Инструменты База знаний Ваш менеджер: [PERSON_NAME] Online @edug…" at bounding box center [491, 546] width 982 height 1092
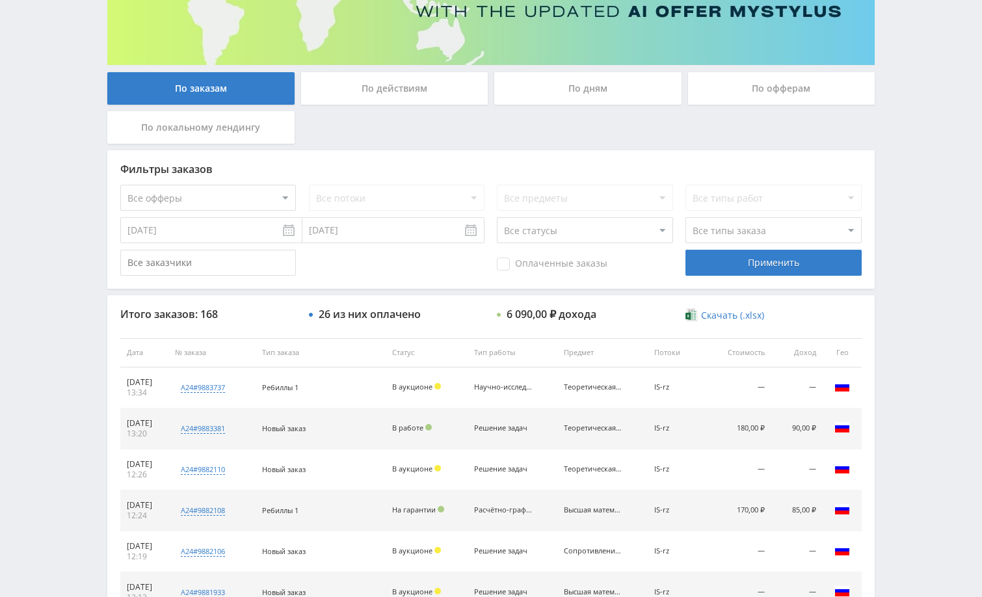
scroll to position [195, 0]
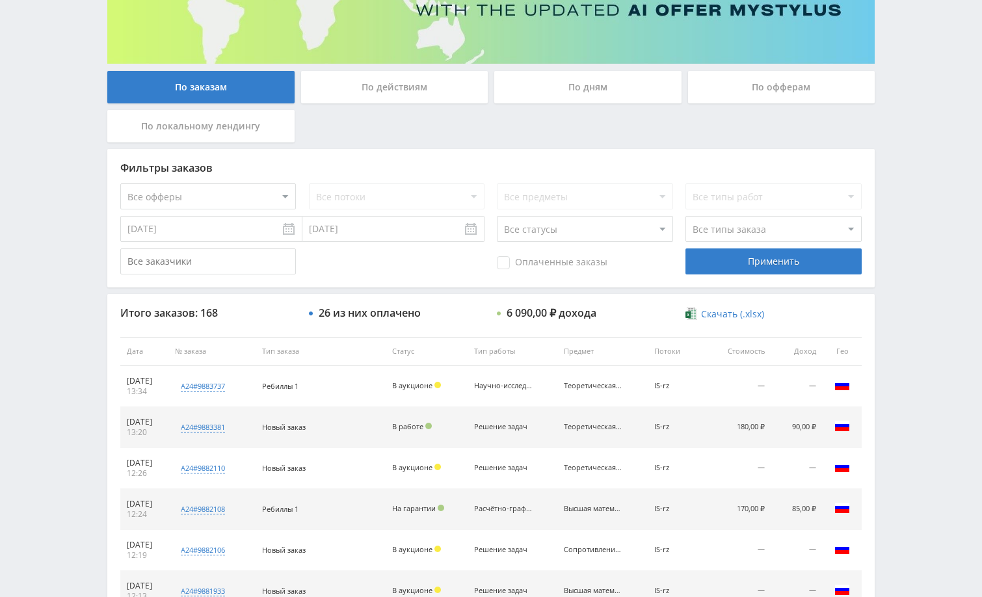
click at [929, 380] on div "Telegram-канал Инструменты База знаний Ваш менеджер: [PERSON_NAME] Online @edug…" at bounding box center [491, 351] width 982 height 1092
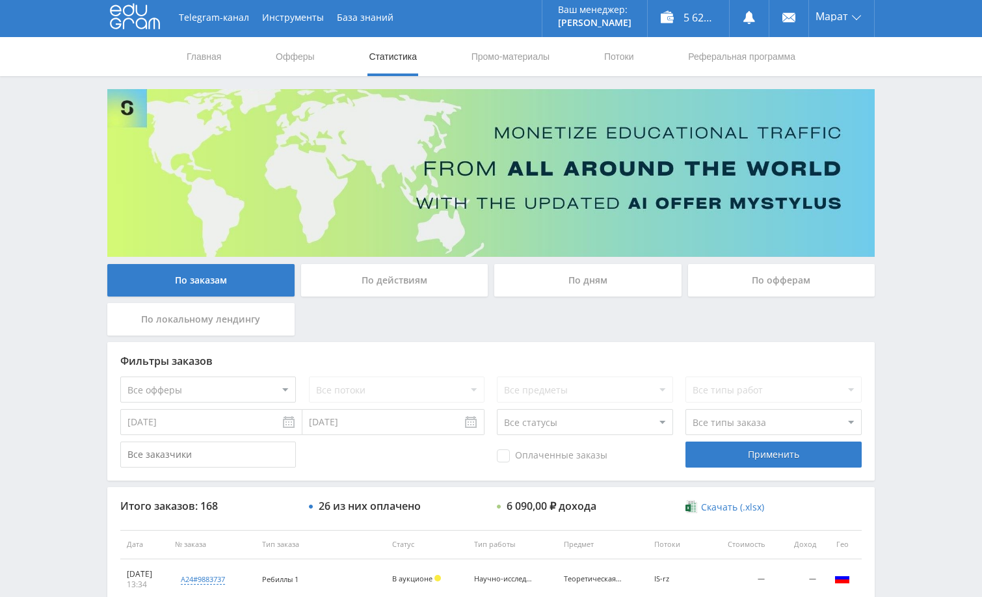
scroll to position [0, 0]
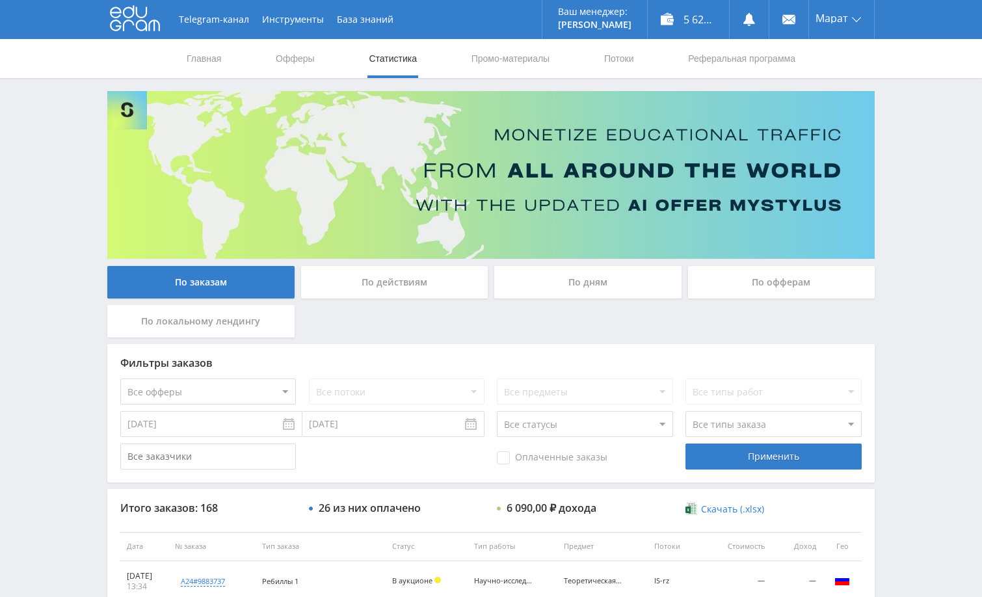
click at [932, 293] on div "Telegram-канал Инструменты База знаний Ваш менеджер: [PERSON_NAME] Online @edug…" at bounding box center [491, 546] width 982 height 1092
click at [917, 262] on div "Telegram-канал Инструменты База знаний Ваш менеджер: [PERSON_NAME] Online @edug…" at bounding box center [491, 546] width 982 height 1092
click at [954, 269] on div "Telegram-канал Инструменты База знаний Ваш менеджер: [PERSON_NAME] Online @edug…" at bounding box center [491, 546] width 982 height 1092
click at [917, 193] on div "Telegram-канал Инструменты База знаний Ваш менеджер: [PERSON_NAME] Online @edug…" at bounding box center [491, 546] width 982 height 1092
